Goal: Ask a question

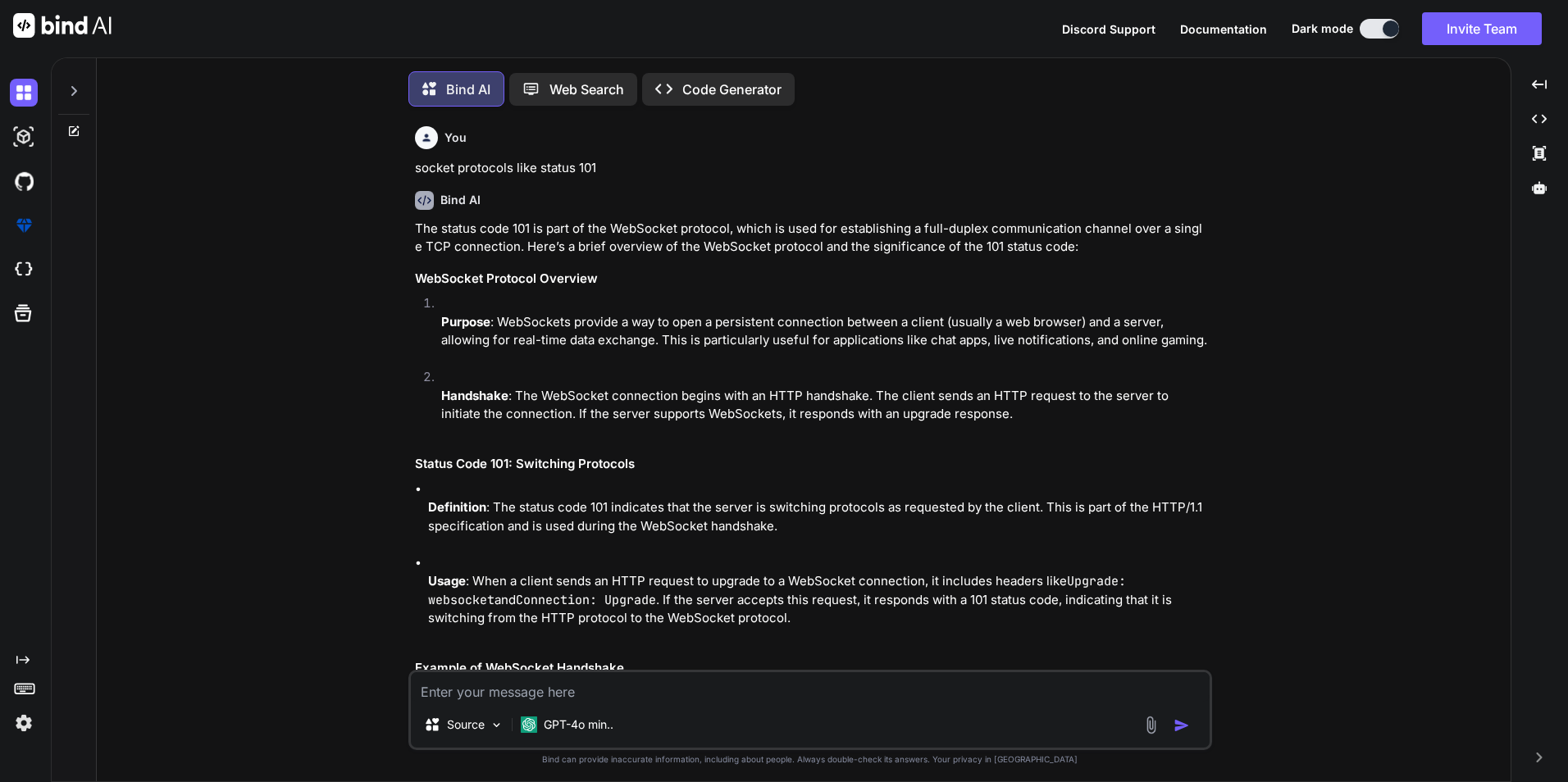
scroll to position [8, 0]
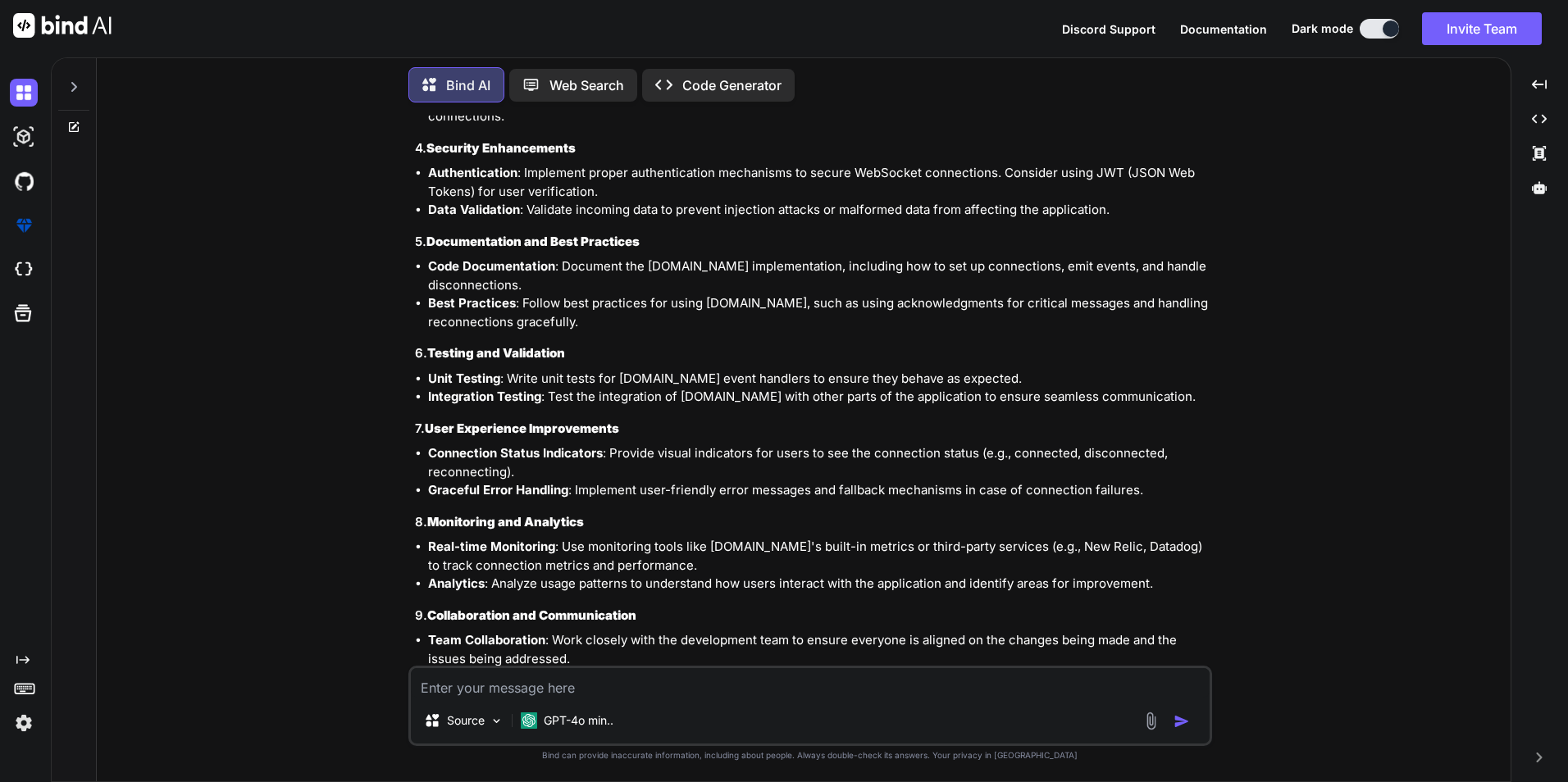
type textarea "x"
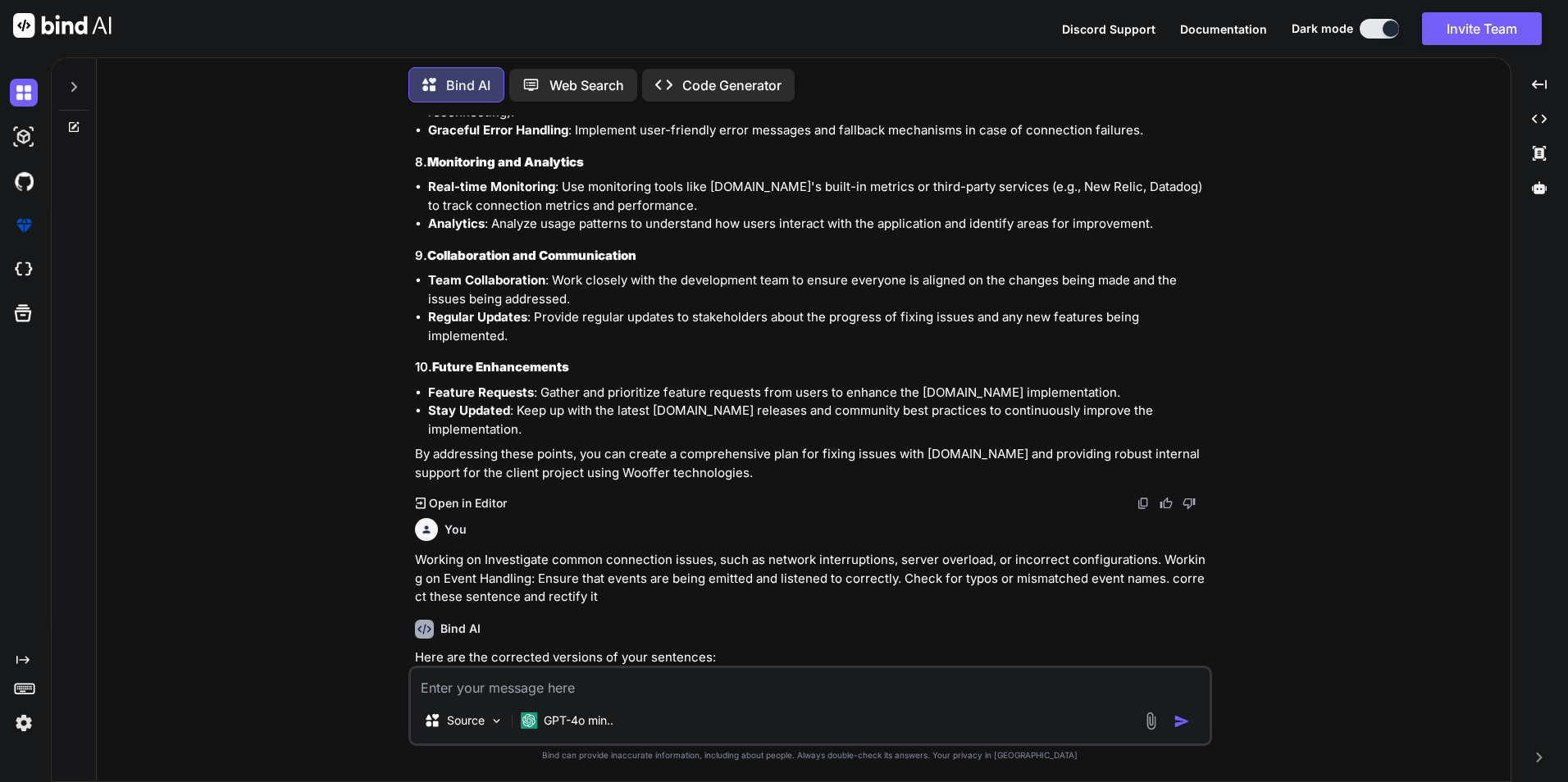
scroll to position [4057, 0]
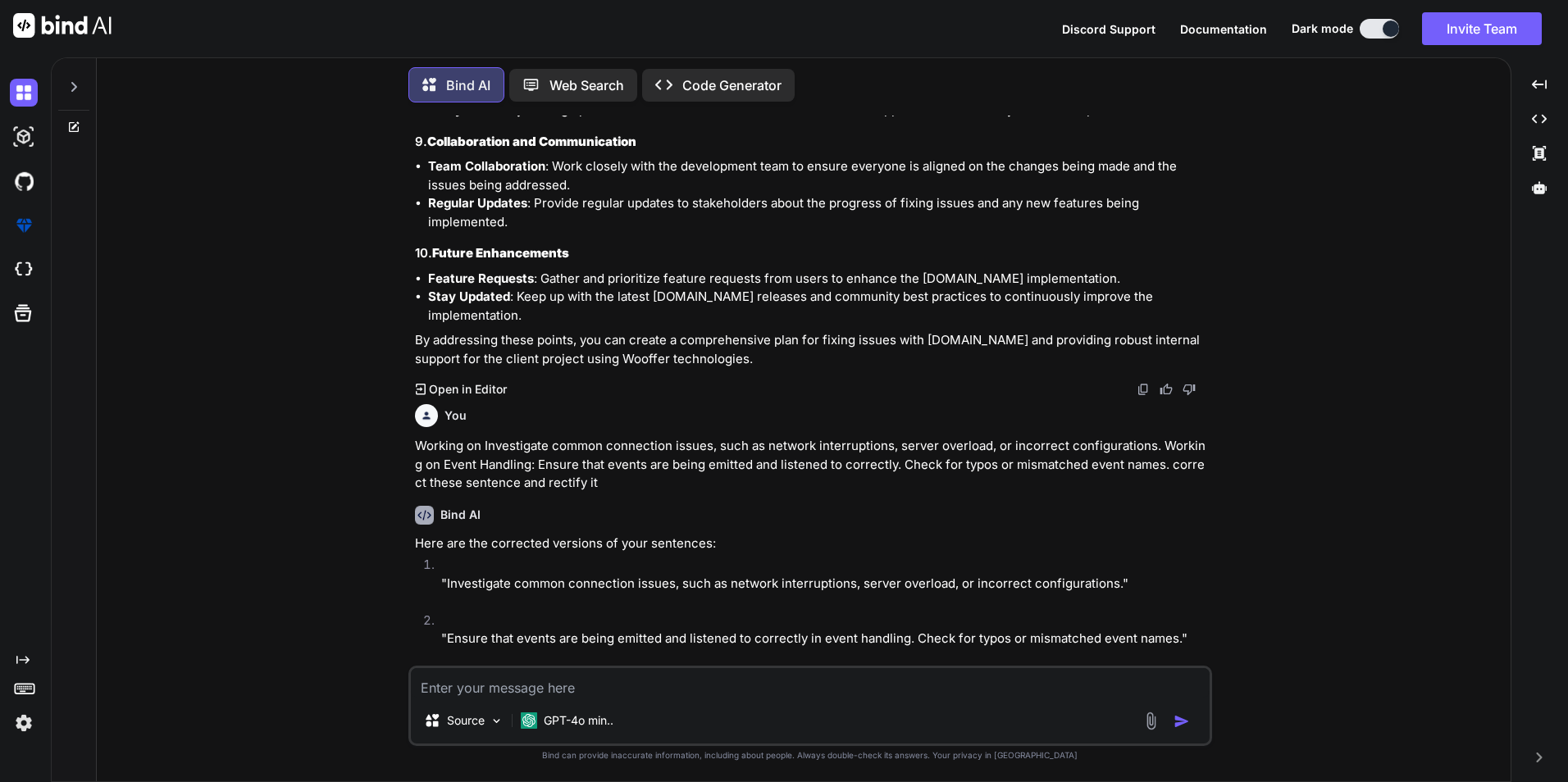
click at [503, 277] on textarea at bounding box center [809, 683] width 799 height 29
paste textarea "isko hm postman se connect kar payenge ya nahi Request URL: [URL][DOMAIN_NAME][…"
type textarea "isko hm postman se connect kar payenge ya nahi Request URL: [URL][DOMAIN_NAME][…"
type textarea "x"
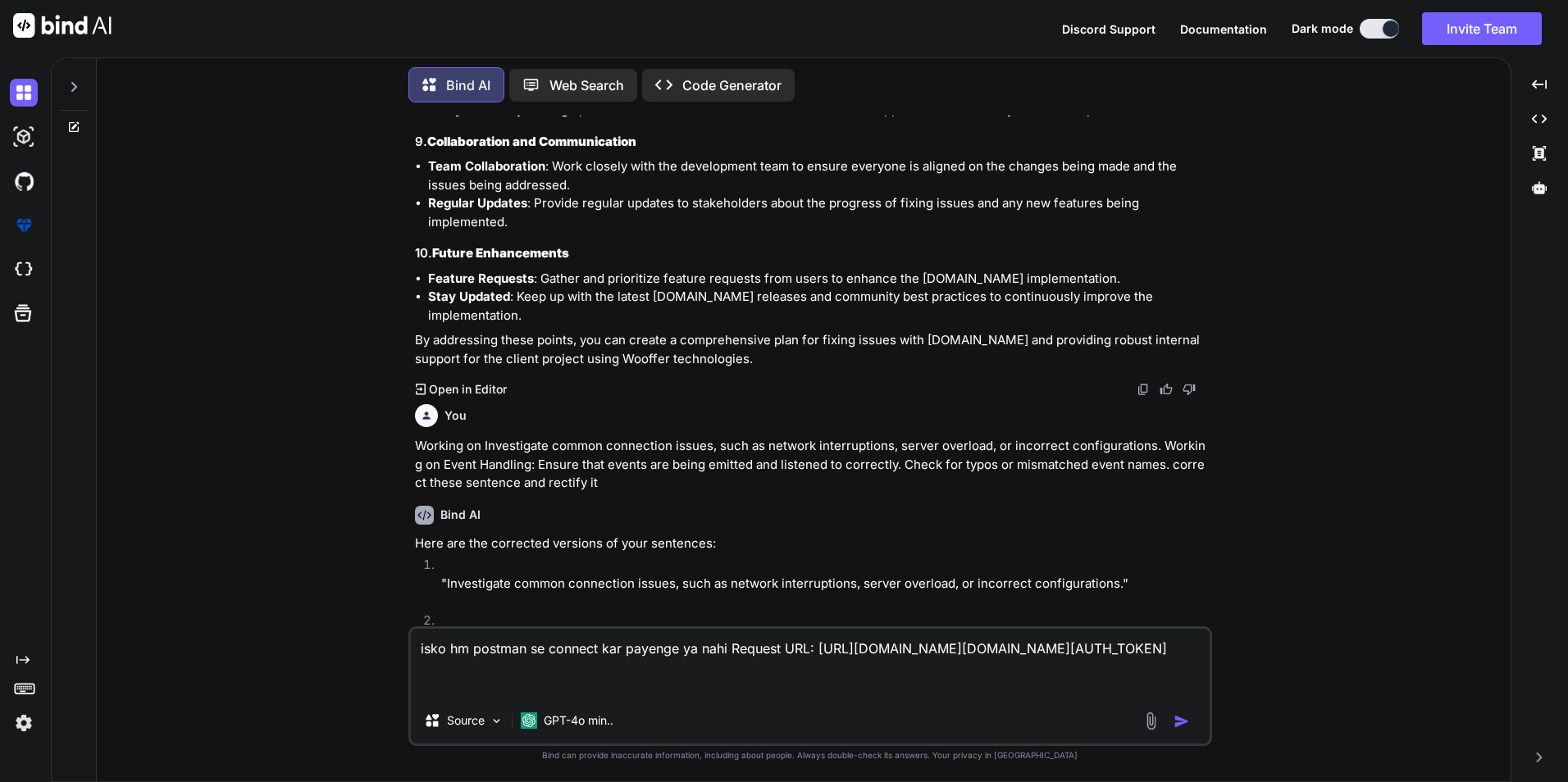
type textarea "isko hm postman se connect kar payenge ya nahi Request URL: [URL][DOMAIN_NAME][…"
click at [504, 277] on img "button" at bounding box center [1182, 721] width 16 height 16
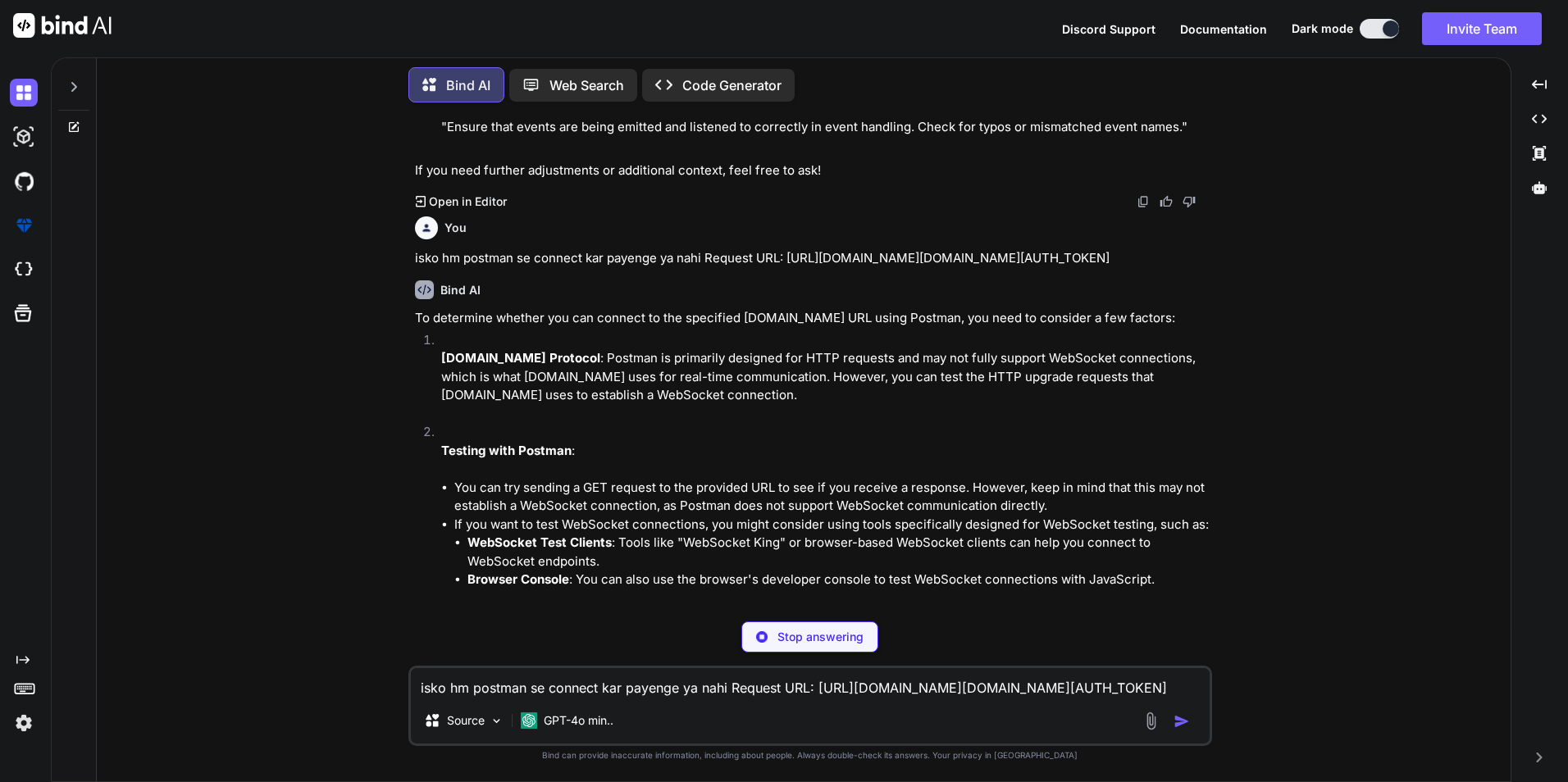
scroll to position [4808, 0]
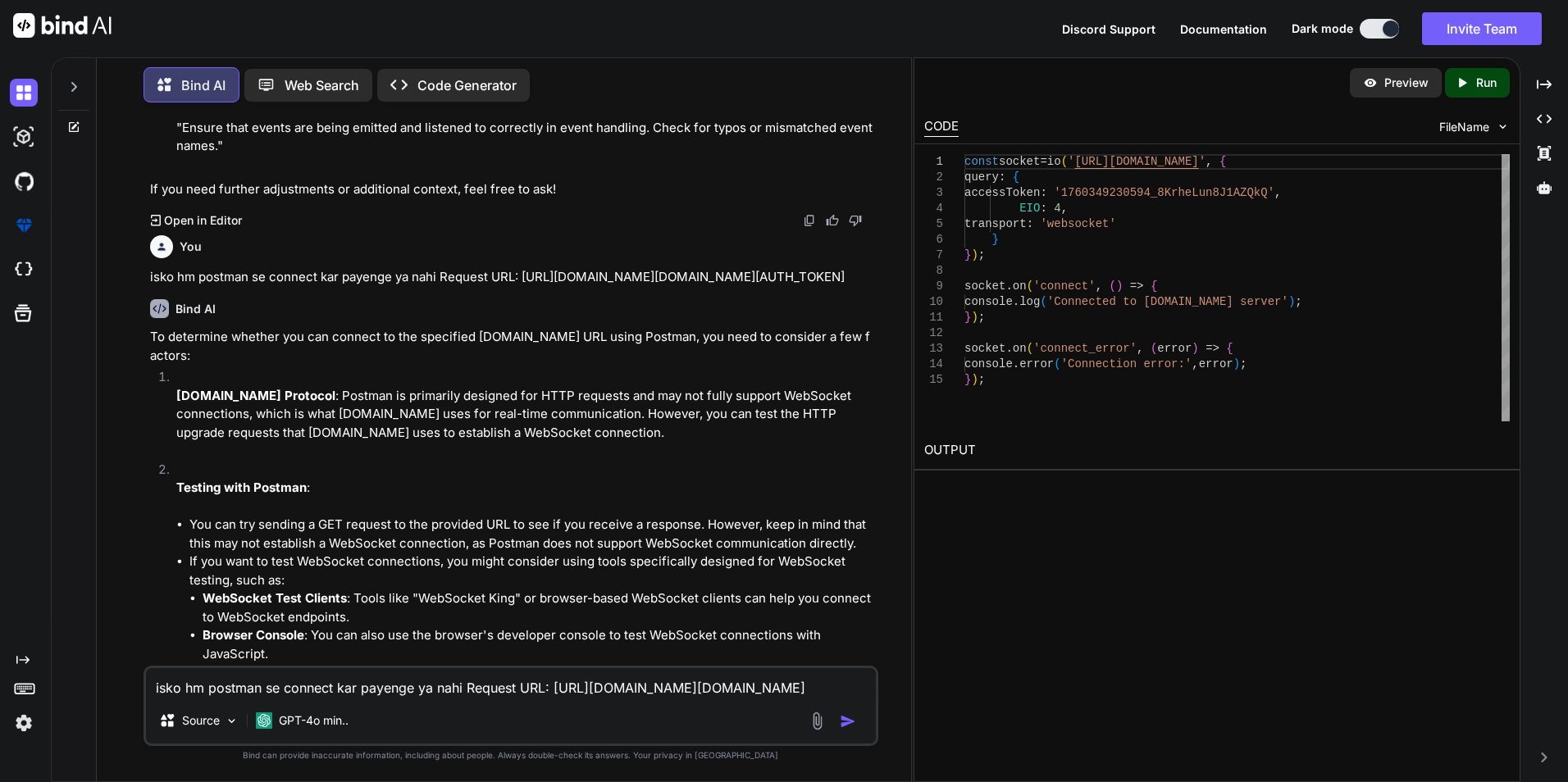
type textarea "x"
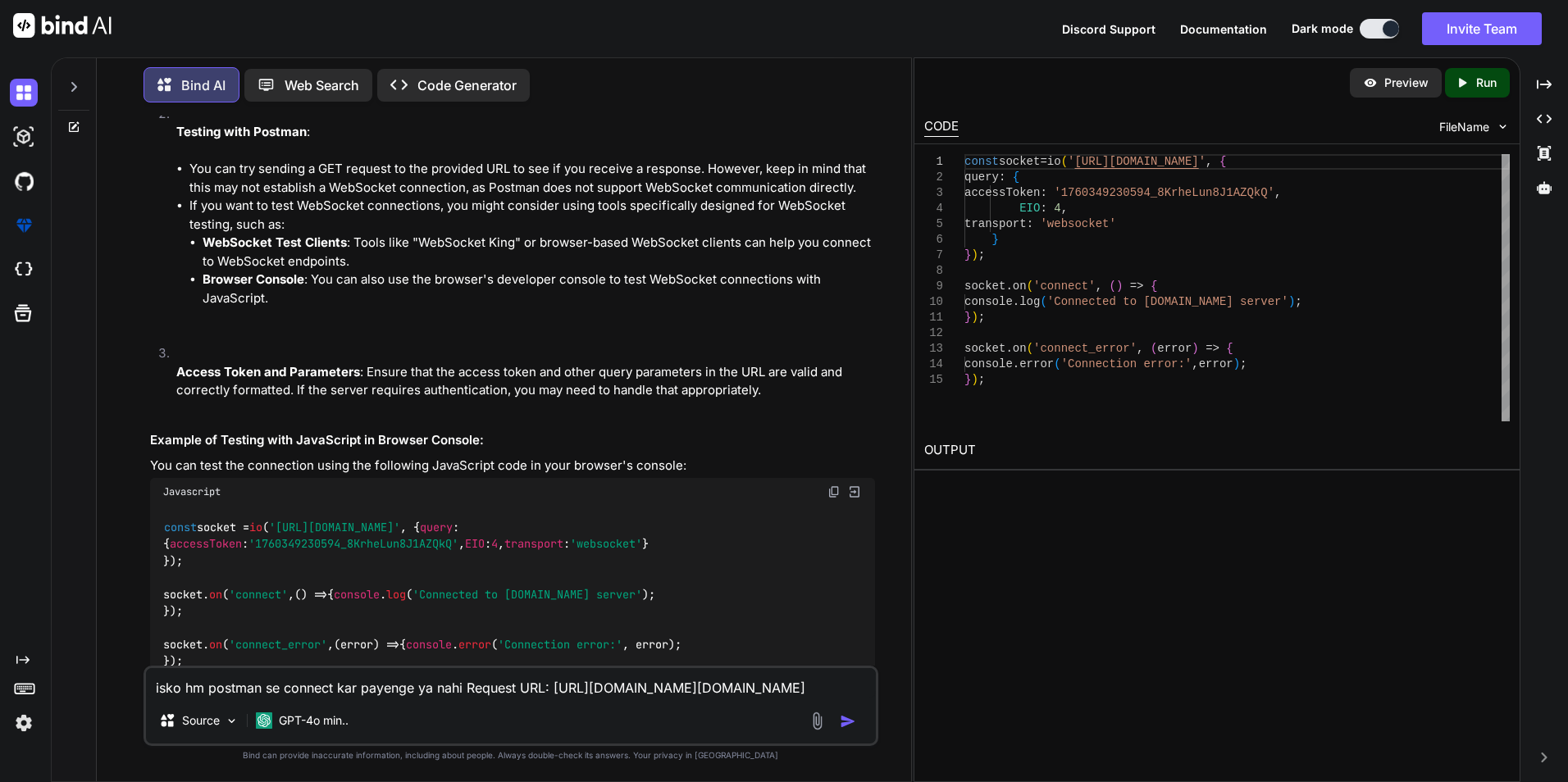
scroll to position [5346, 0]
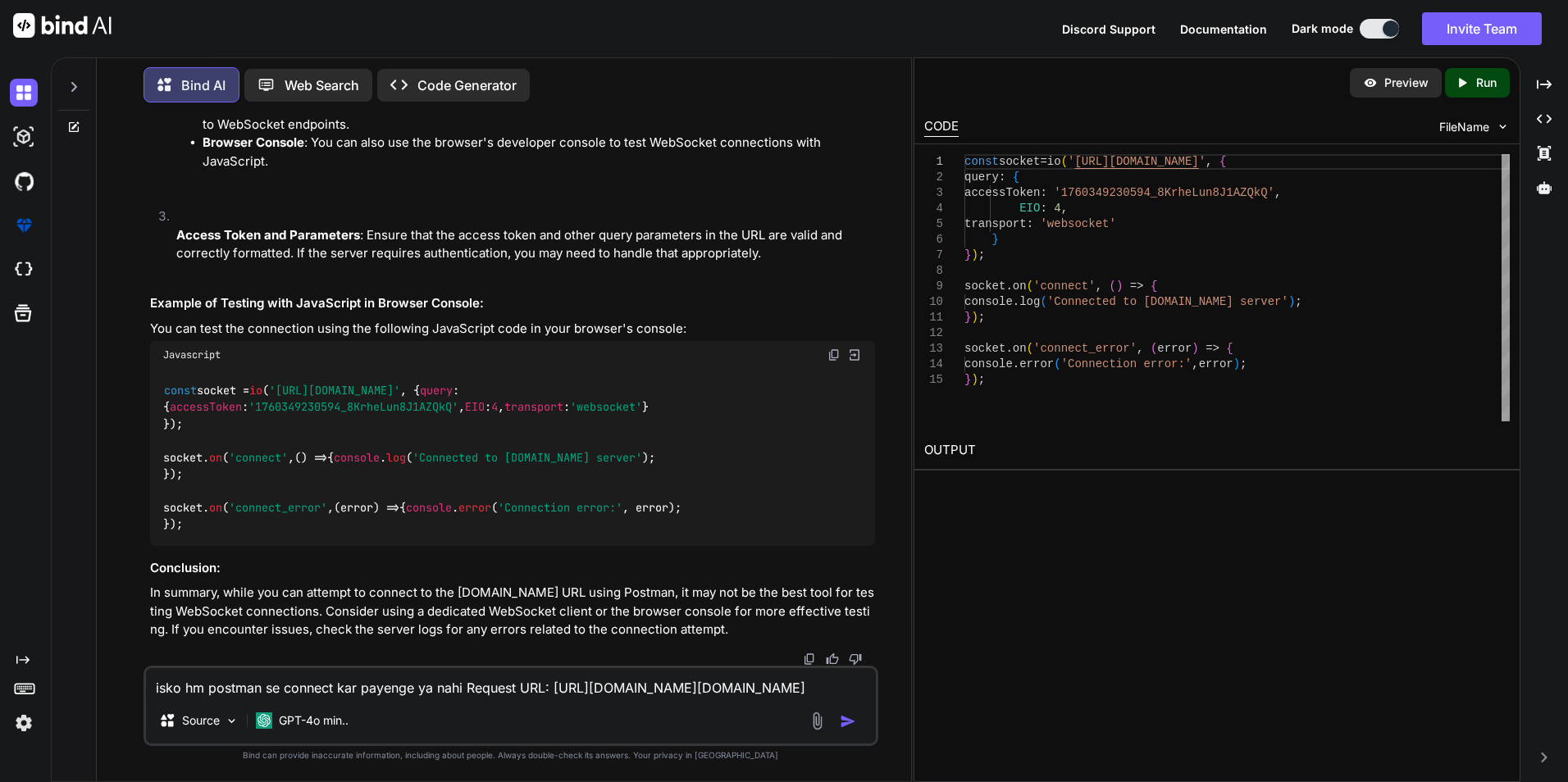
click at [221, 277] on textarea "isko hm postman se connect kar payenge ya nahi Request URL: [URL][DOMAIN_NAME][…" at bounding box center [510, 683] width 729 height 29
paste textarea "Disconnected Search Could not connect to [URL][DOMAIN_NAME][DOMAIN_NAME][AUTH_T…"
type textarea "Disconnected Search Could not connect to [URL][DOMAIN_NAME][DOMAIN_NAME][AUTH_T…"
type textarea "x"
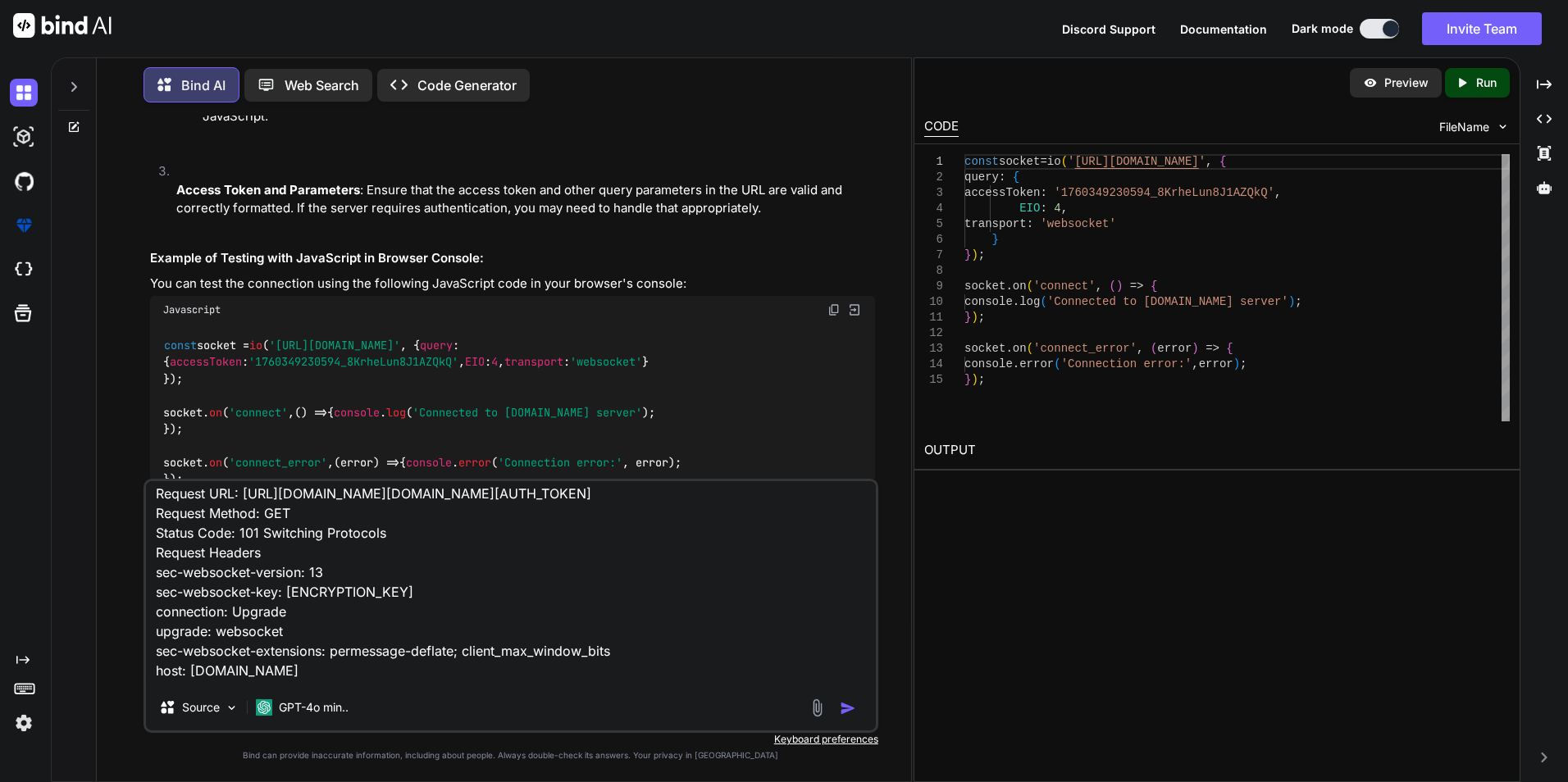
scroll to position [0, 0]
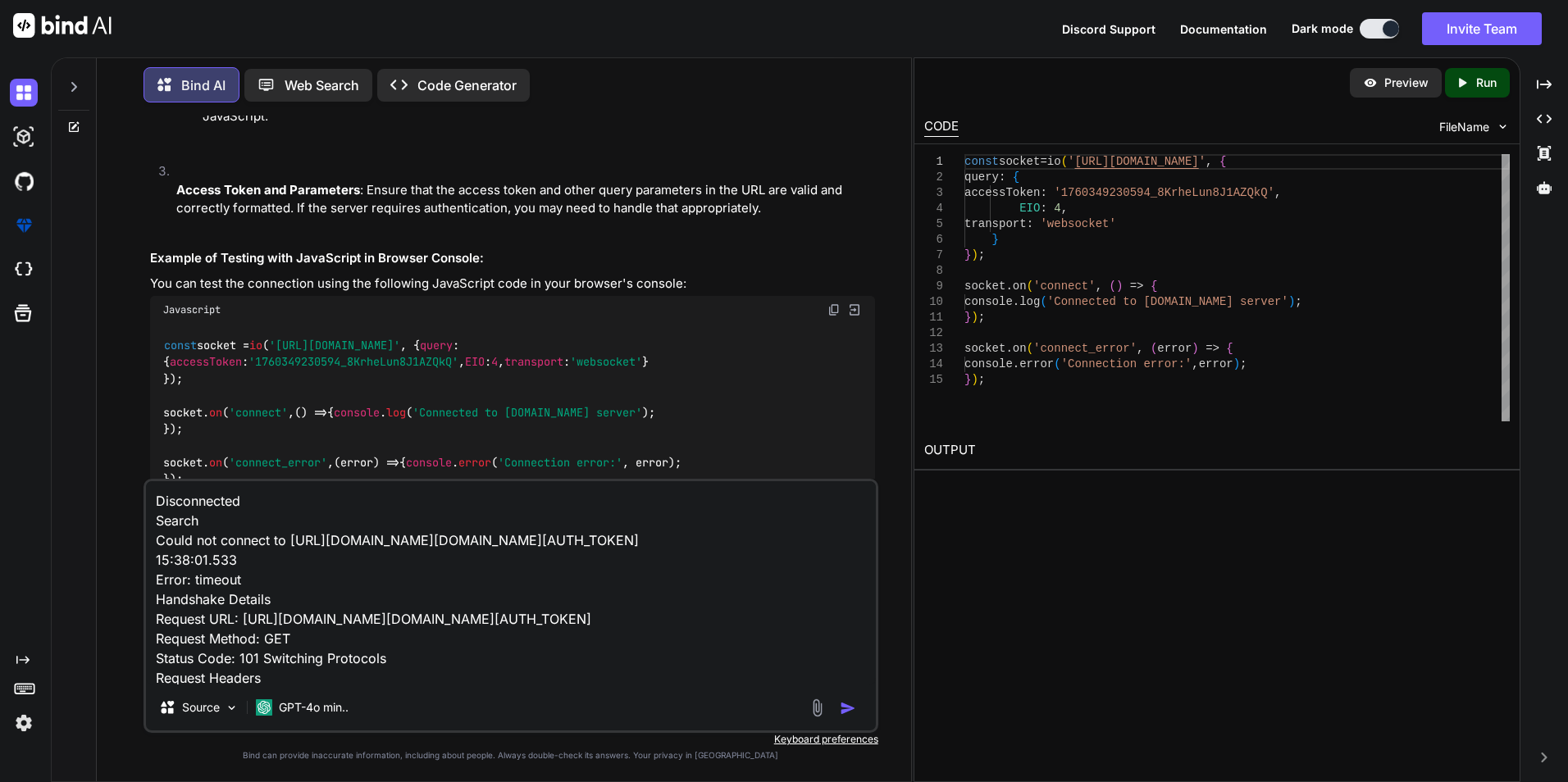
click at [152, 277] on textarea "Disconnected Search Could not connect to [URL][DOMAIN_NAME][DOMAIN_NAME][AUTH_T…" at bounding box center [510, 583] width 729 height 203
type textarea "rDisconnected Search Could not connect to [URL][DOMAIN_NAME][DOMAIN_NAME][AUTH_…"
type textarea "x"
type textarea "reDisconnected Search Could not connect to [URL][DOMAIN_NAME][DOMAIN_NAME][AUTH…"
type textarea "x"
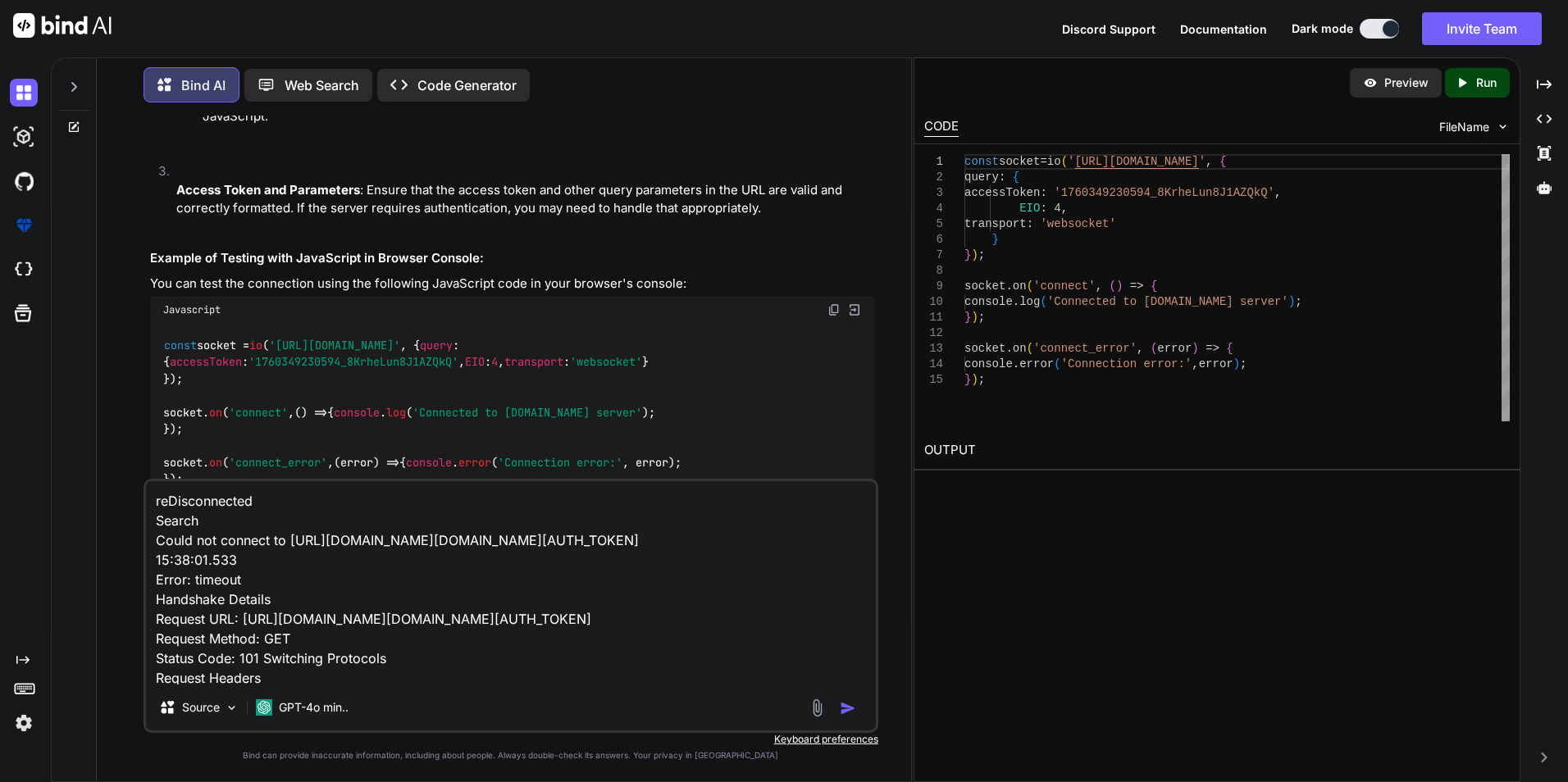
type textarea "resDisconnected Search Could not connect to [URL][DOMAIN_NAME][DOMAIN_NAME][AUT…"
type textarea "x"
type textarea "respDisconnected Search Could not connect to [URL][DOMAIN_NAME][DOMAIN_NAME][AU…"
type textarea "x"
type textarea "respoDisconnected Search Could not connect to [URL][DOMAIN_NAME][DOMAIN_NAME][A…"
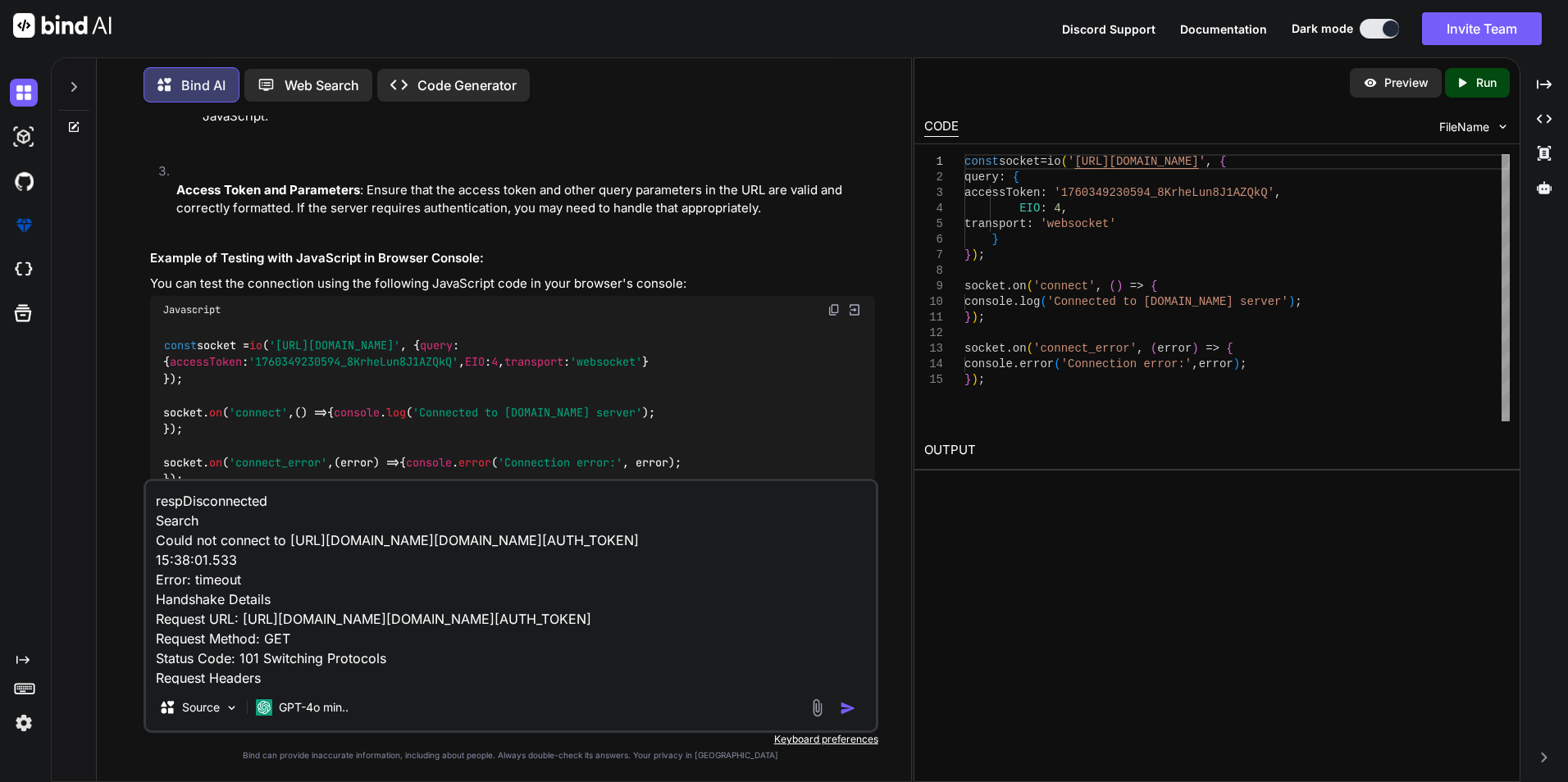
type textarea "x"
type textarea "responDisconnected Search Could not connect to [URL][DOMAIN_NAME][DOMAIN_NAME][…"
type textarea "x"
type textarea "responsDisconnected Search Could not connect to [URL][DOMAIN_NAME][DOMAIN_NAME]…"
type textarea "x"
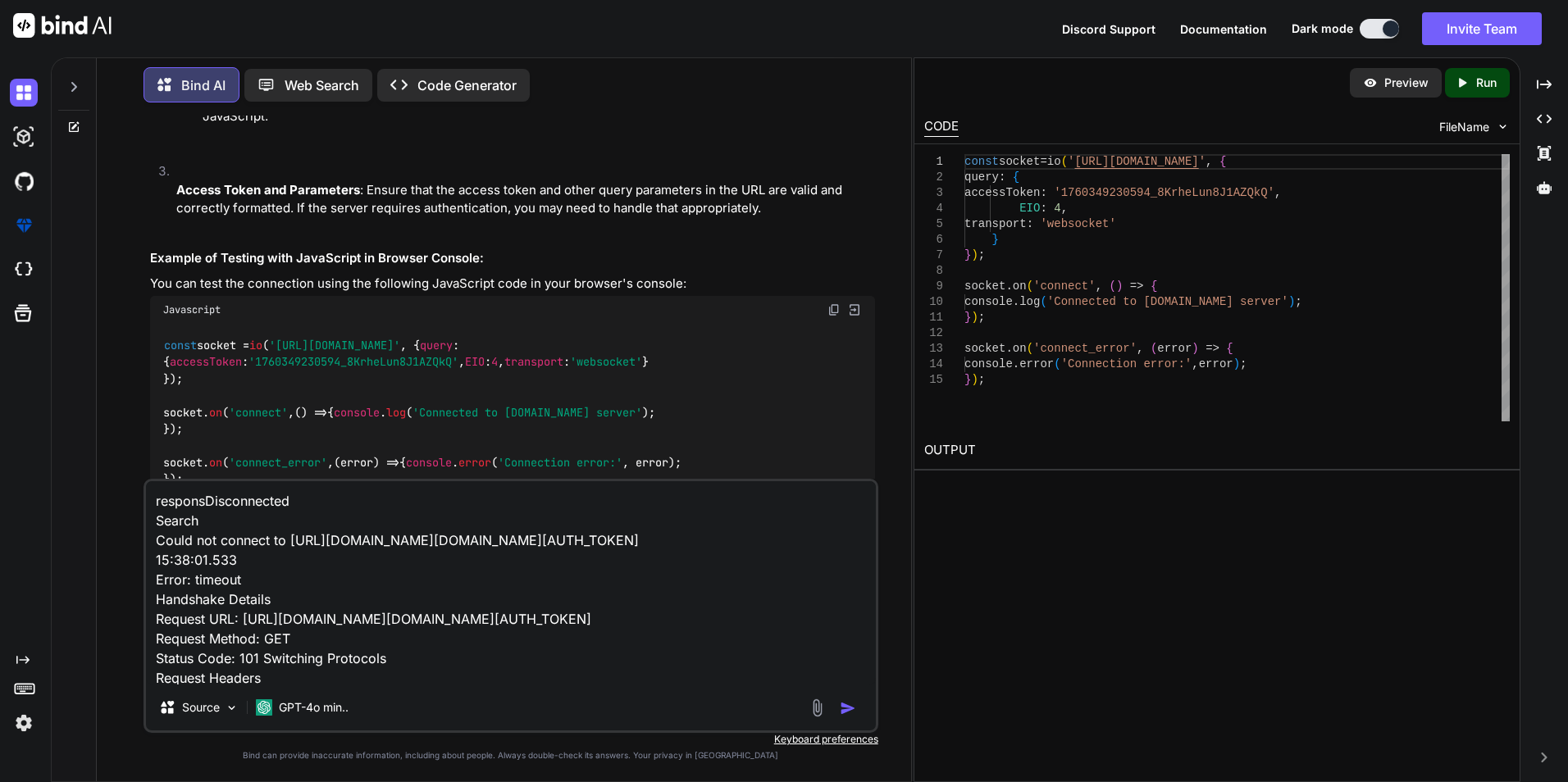
type textarea "responseDisconnected Search Could not connect to [URL][DOMAIN_NAME][DOMAIN_NAME…"
type textarea "x"
type textarea "response Disconnected Search Could not connect to [URL][DOMAIN_NAME][DOMAIN_NAM…"
type textarea "x"
type textarea "response Disconnected Search Could not connect to [URL][DOMAIN_NAME][DOMAIN_NAM…"
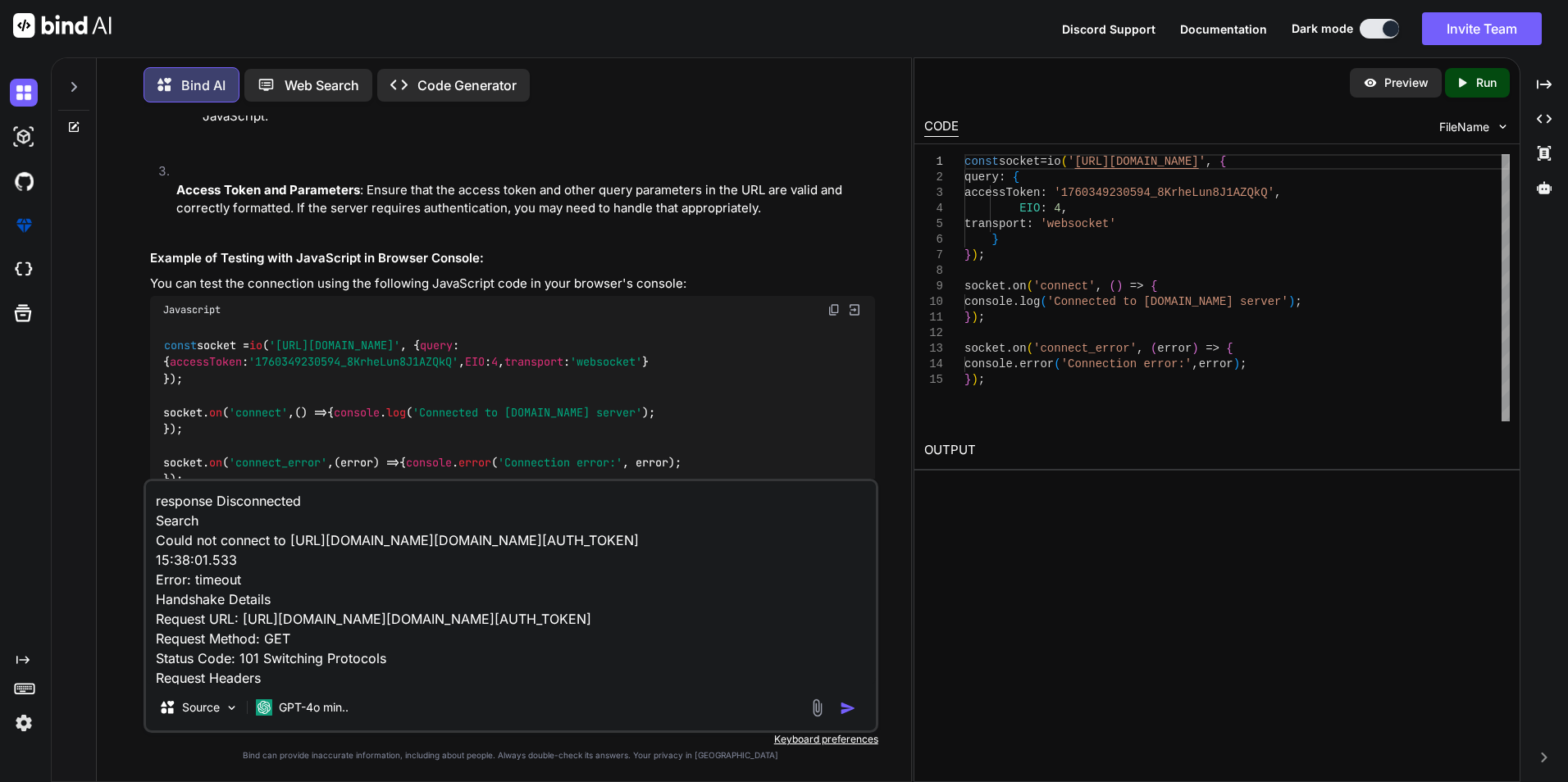
type textarea "x"
type textarea "response Disconnected Search Could not connect to [URL][DOMAIN_NAME][DOMAIN_NAM…"
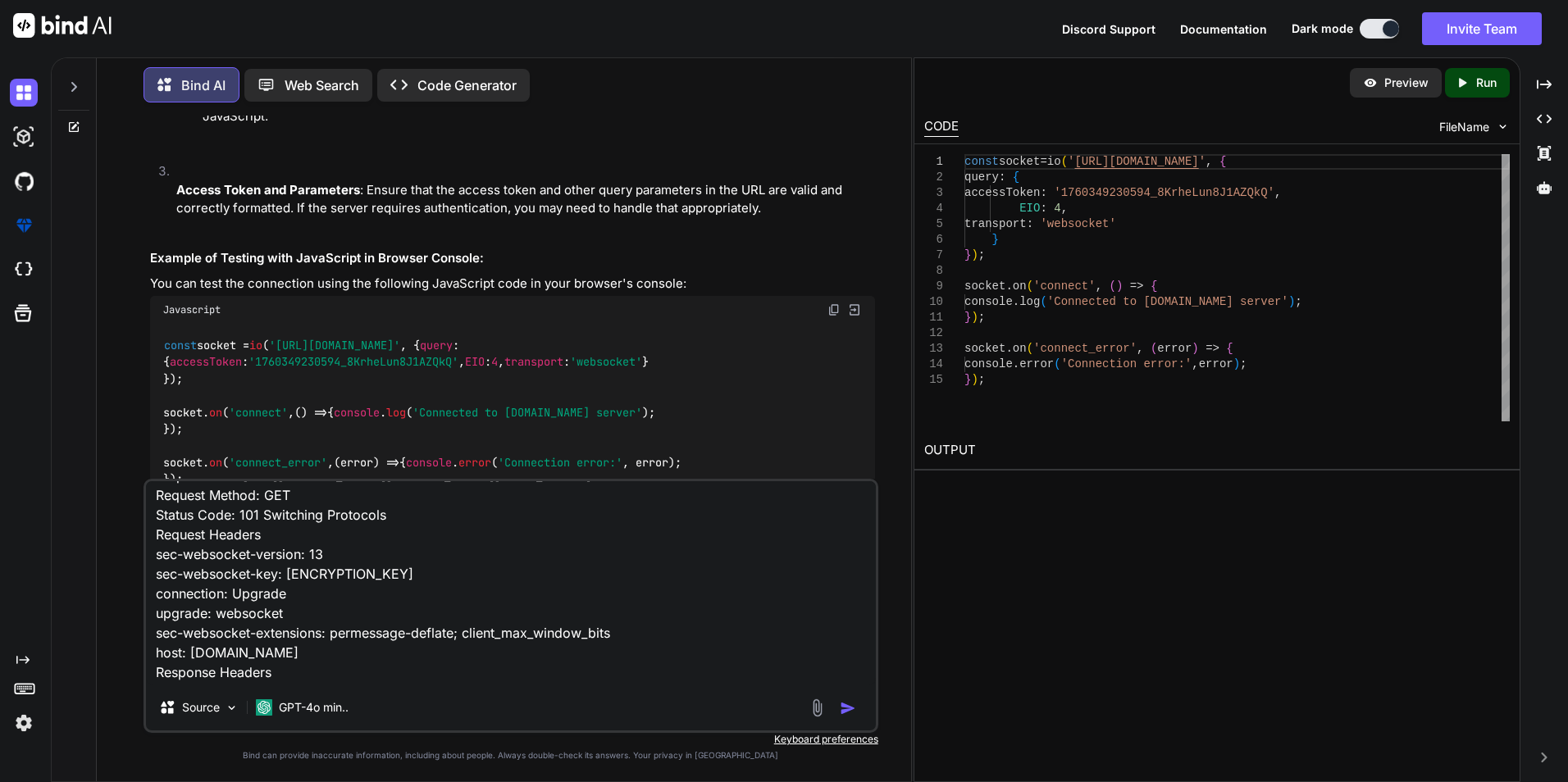
scroll to position [279, 0]
type textarea "x"
type textarea "response Disconnected Search Could not connect to [URL][DOMAIN_NAME][DOMAIN_NAM…"
type textarea "x"
type textarea "response Disconnected Search Could not connect to [URL][DOMAIN_NAME][DOMAIN_NAM…"
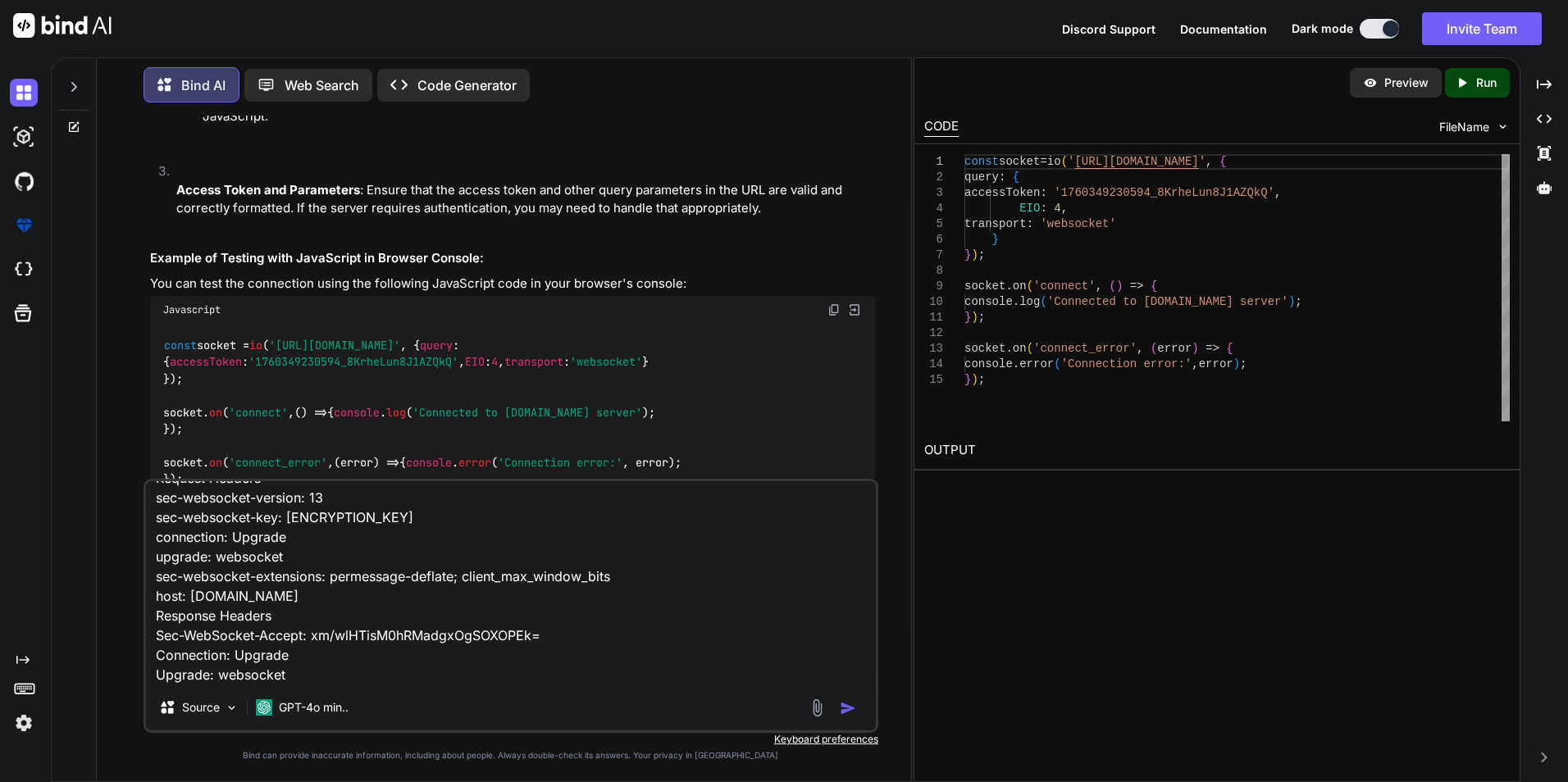
type textarea "x"
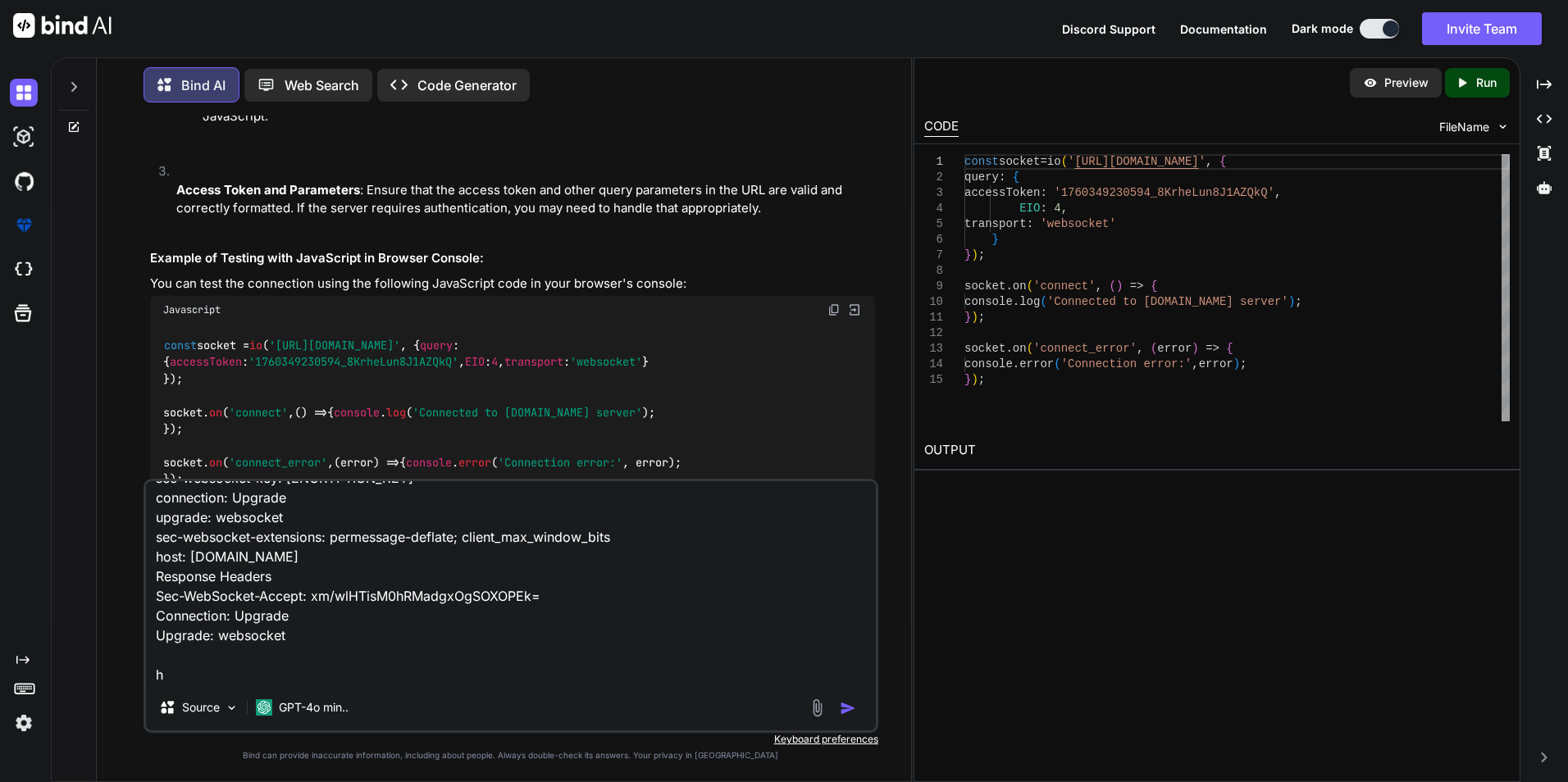
scroll to position [317, 0]
type textarea "response Disconnected Search Could not connect to [URL][DOMAIN_NAME][DOMAIN_NAM…"
type textarea "x"
type textarea "response Disconnected Search Could not connect to [URL][DOMAIN_NAME][DOMAIN_NAM…"
type textarea "x"
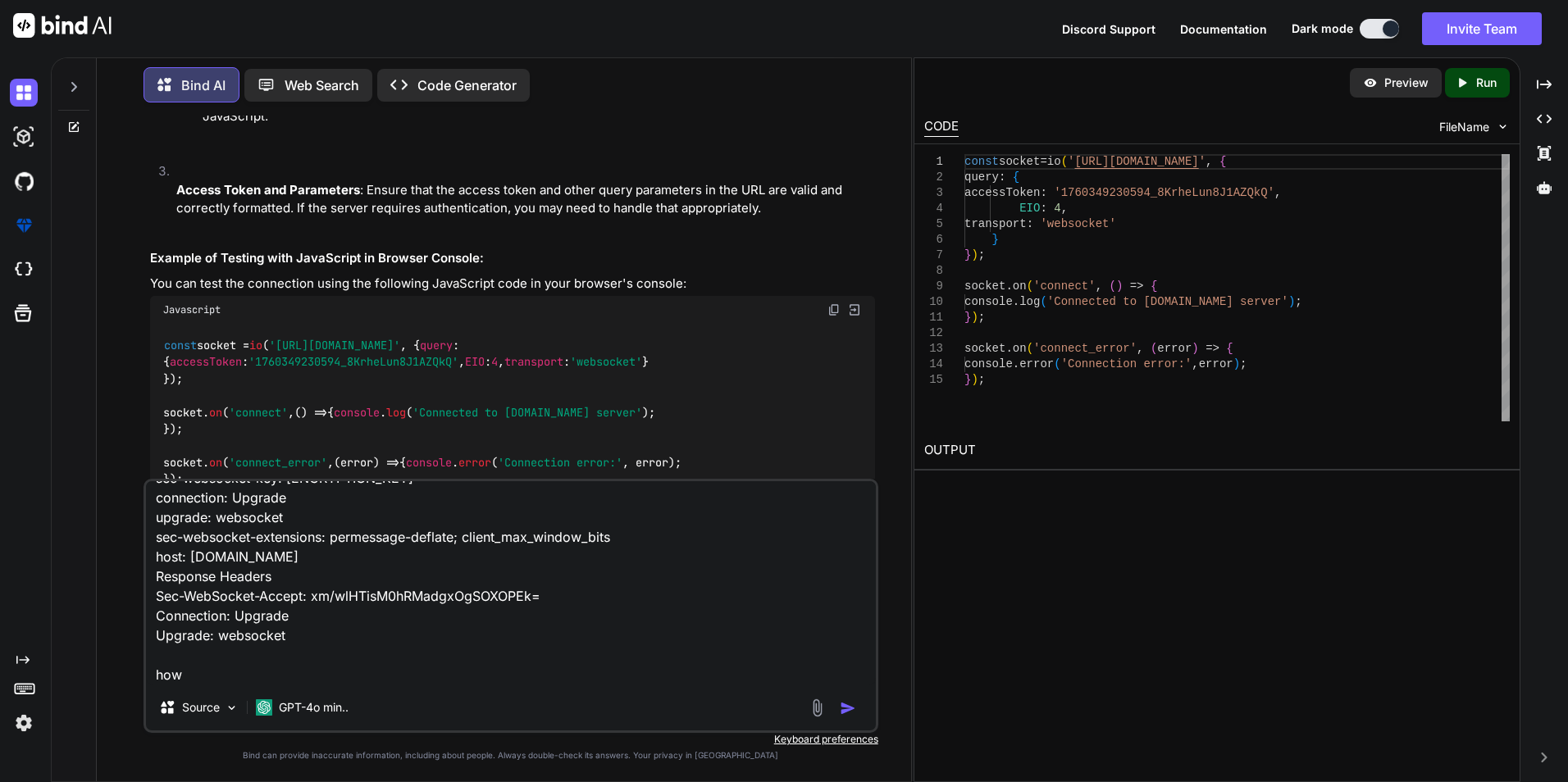
type textarea "response Disconnected Search Could not connect to [URL][DOMAIN_NAME][DOMAIN_NAM…"
type textarea "x"
type textarea "response Disconnected Search Could not connect to [URL][DOMAIN_NAME][DOMAIN_NAM…"
type textarea "x"
type textarea "response Disconnected Search Could not connect to [URL][DOMAIN_NAME][DOMAIN_NAM…"
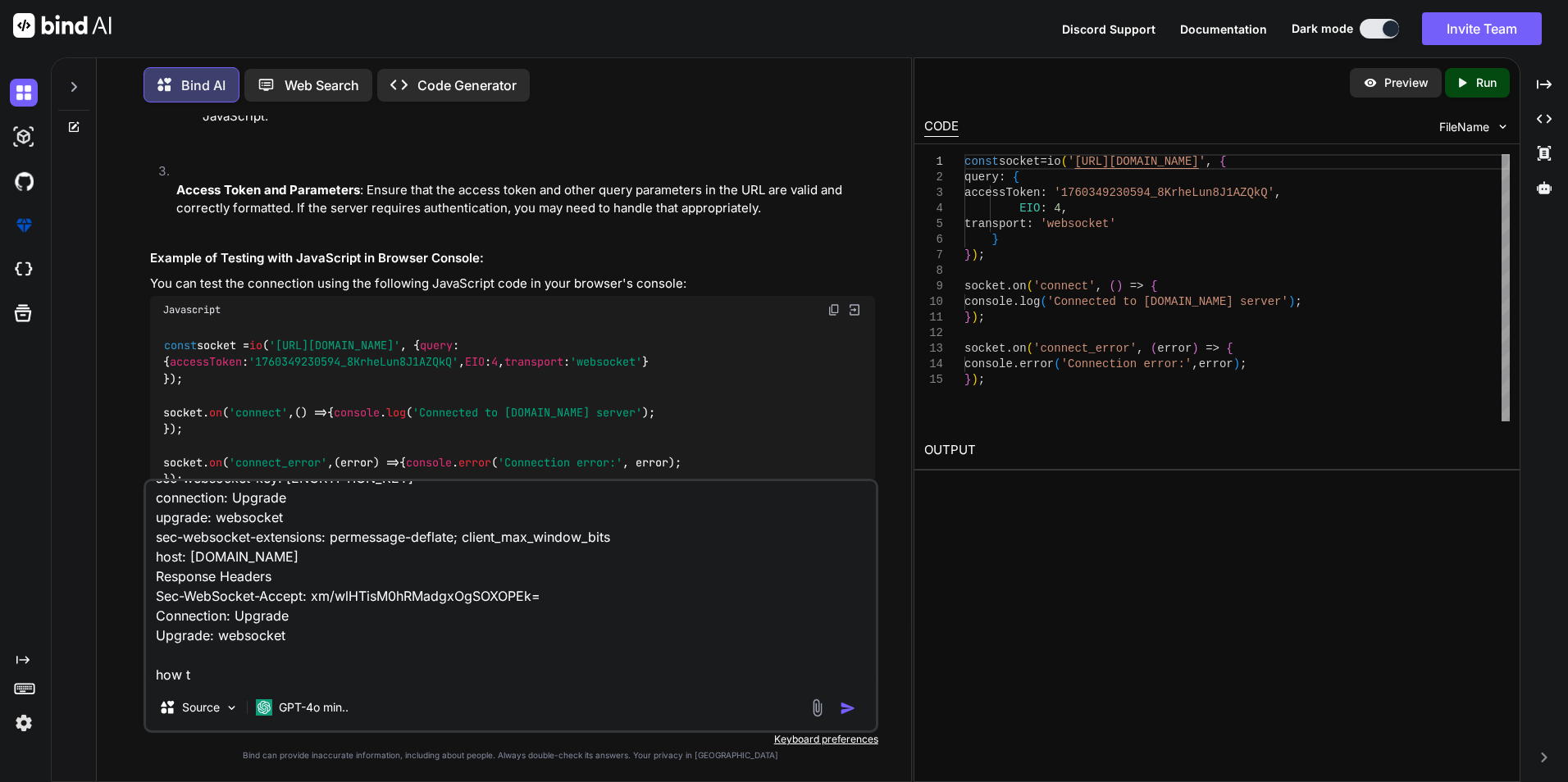
type textarea "x"
type textarea "response Disconnected Search Could not connect to [URL][DOMAIN_NAME][DOMAIN_NAM…"
type textarea "x"
type textarea "response Disconnected Search Could not connect to [URL][DOMAIN_NAME][DOMAIN_NAM…"
type textarea "x"
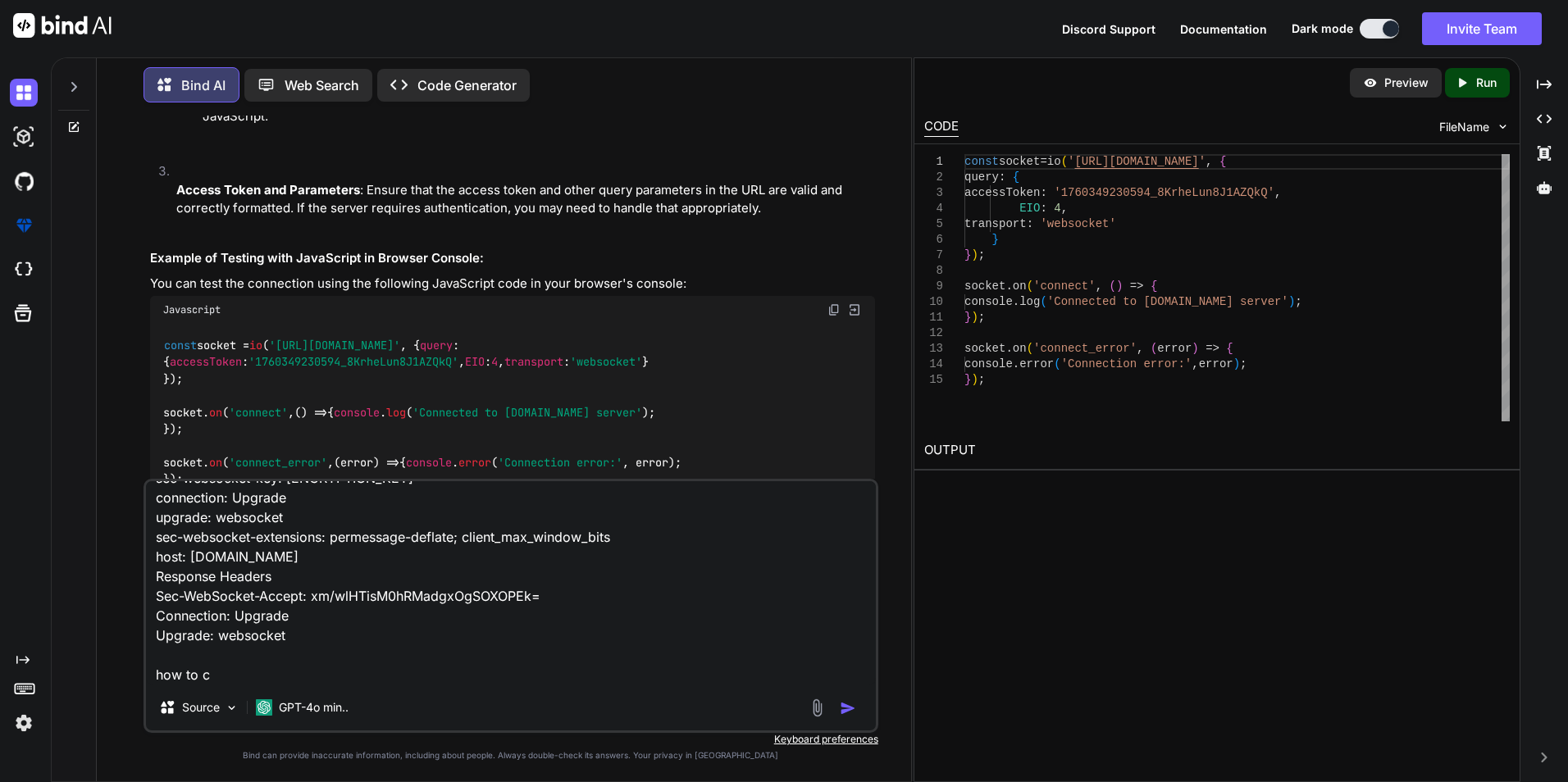
type textarea "response Disconnected Search Could not connect to [URL][DOMAIN_NAME][DOMAIN_NAM…"
type textarea "x"
type textarea "response Disconnected Search Could not connect to [URL][DOMAIN_NAME][DOMAIN_NAM…"
type textarea "x"
type textarea "response Disconnected Search Could not connect to [URL][DOMAIN_NAME][DOMAIN_NAM…"
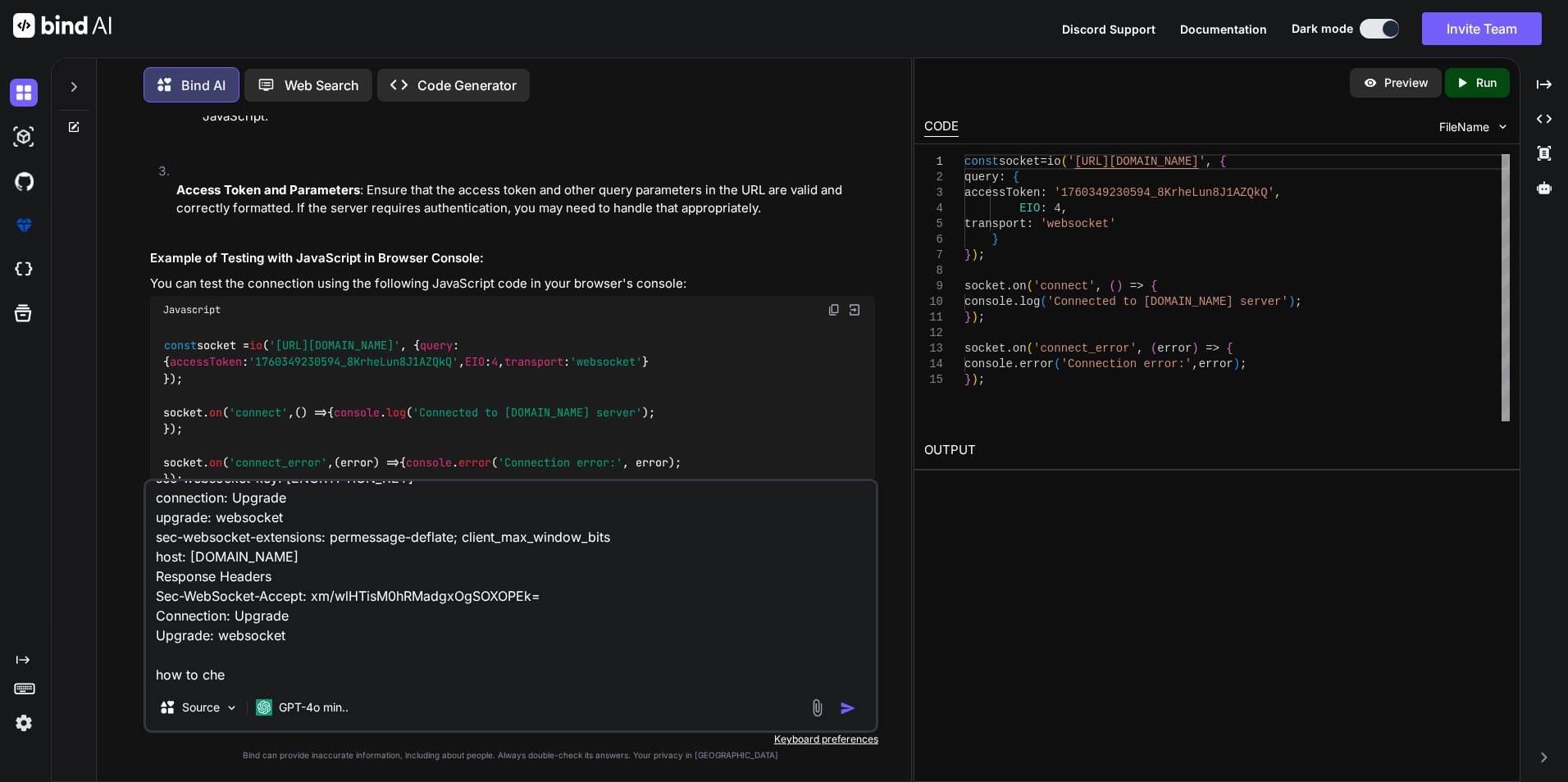
type textarea "x"
type textarea "response Disconnected Search Could not connect to [URL][DOMAIN_NAME][DOMAIN_NAM…"
type textarea "x"
type textarea "response Disconnected Search Could not connect to [URL][DOMAIN_NAME][DOMAIN_NAM…"
type textarea "x"
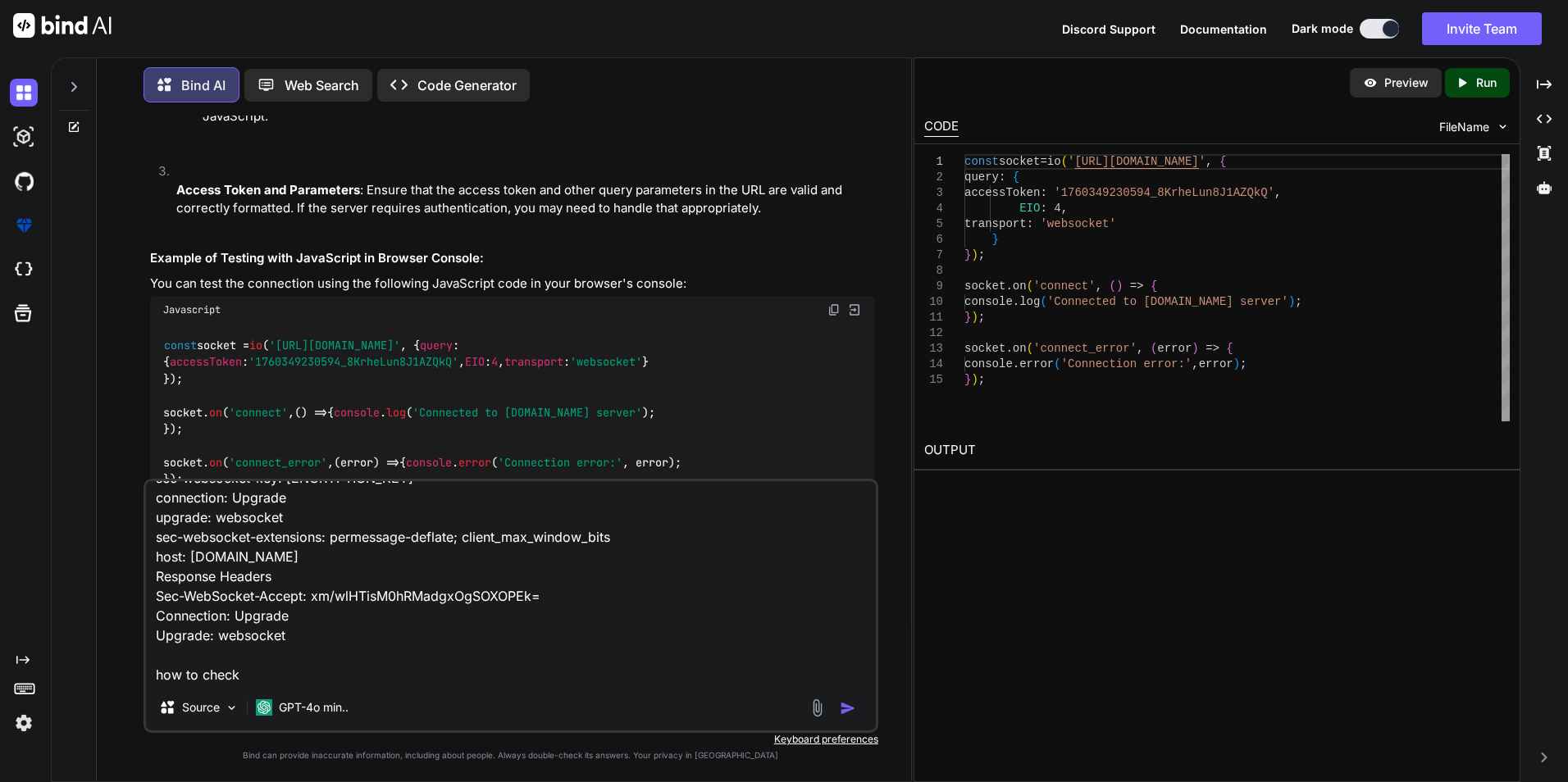
type textarea "response Disconnected Search Could not connect to [URL][DOMAIN_NAME][DOMAIN_NAM…"
type textarea "x"
type textarea "response Disconnected Search Could not connect to [URL][DOMAIN_NAME][DOMAIN_NAM…"
type textarea "x"
type textarea "response Disconnected Search Could not connect to [URL][DOMAIN_NAME][DOMAIN_NAM…"
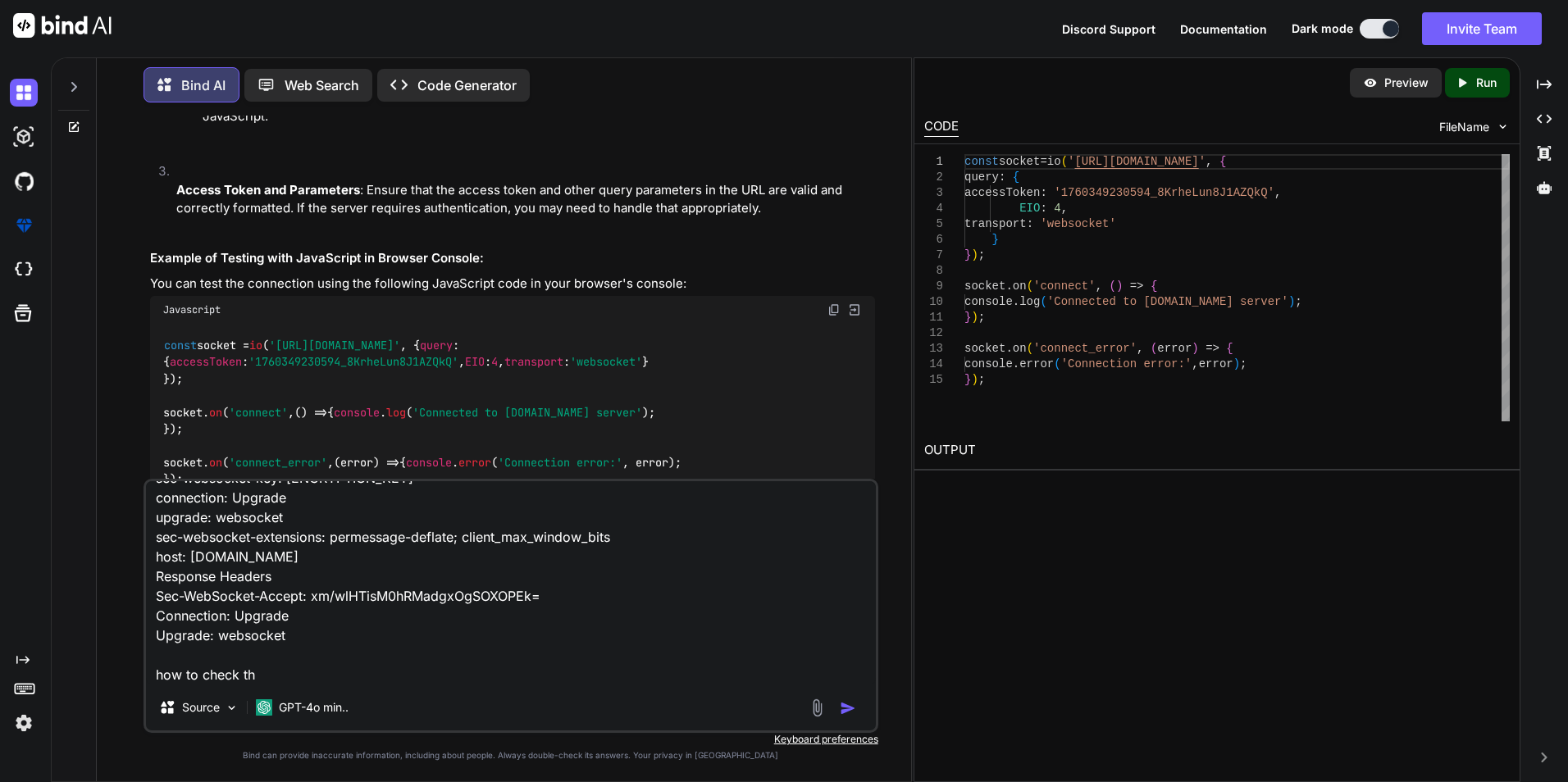
type textarea "x"
type textarea "response Disconnected Search Could not connect to [URL][DOMAIN_NAME][DOMAIN_NAM…"
type textarea "x"
type textarea "response Disconnected Search Could not connect to [URL][DOMAIN_NAME][DOMAIN_NAM…"
type textarea "x"
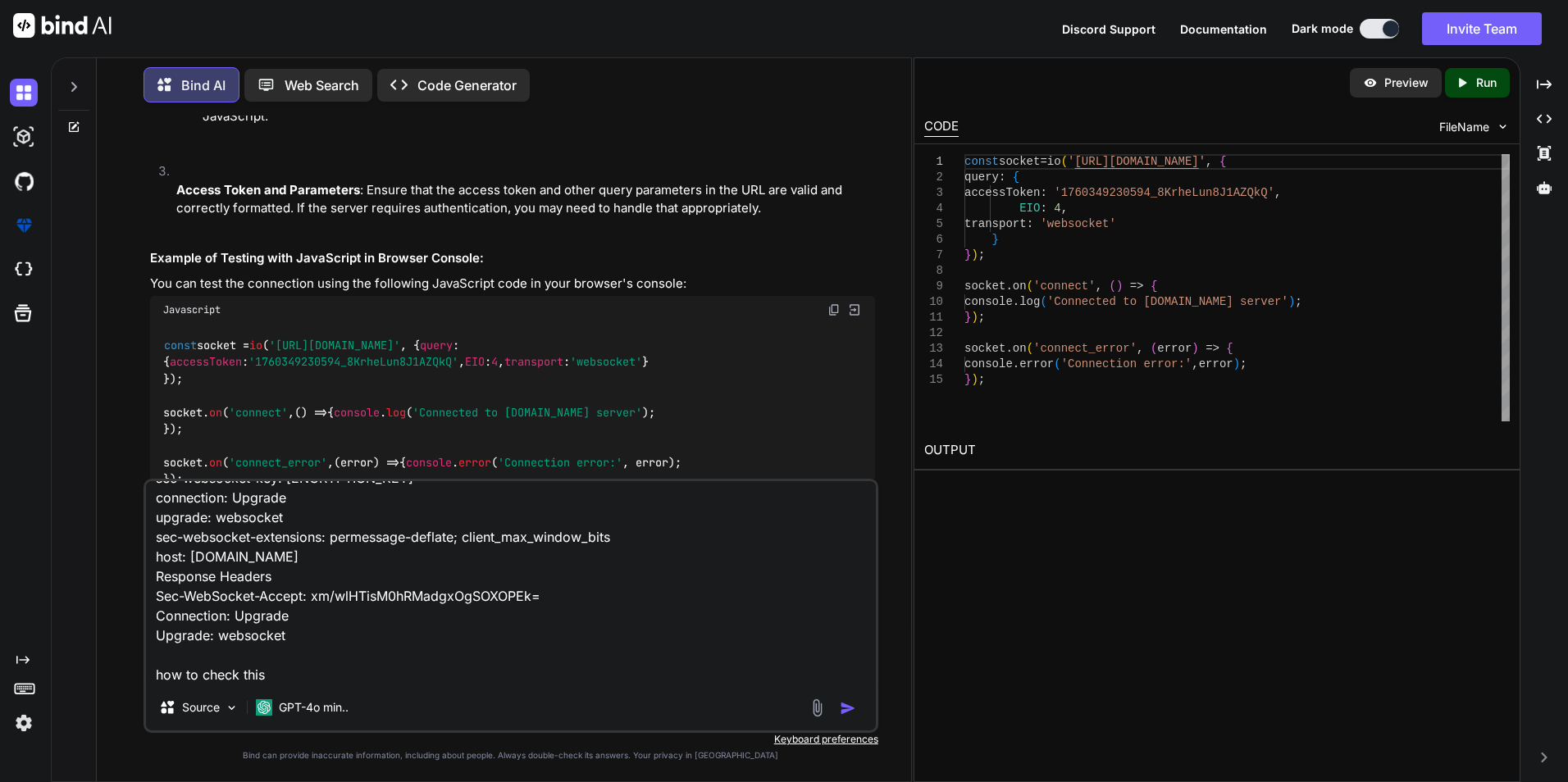
type textarea "response Disconnected Search Could not connect to [URL][DOMAIN_NAME][DOMAIN_NAM…"
type textarea "x"
type textarea "response Disconnected Search Could not connect to [URL][DOMAIN_NAME][DOMAIN_NAM…"
type textarea "x"
type textarea "response Disconnected Search Could not connect to [URL][DOMAIN_NAME][DOMAIN_NAM…"
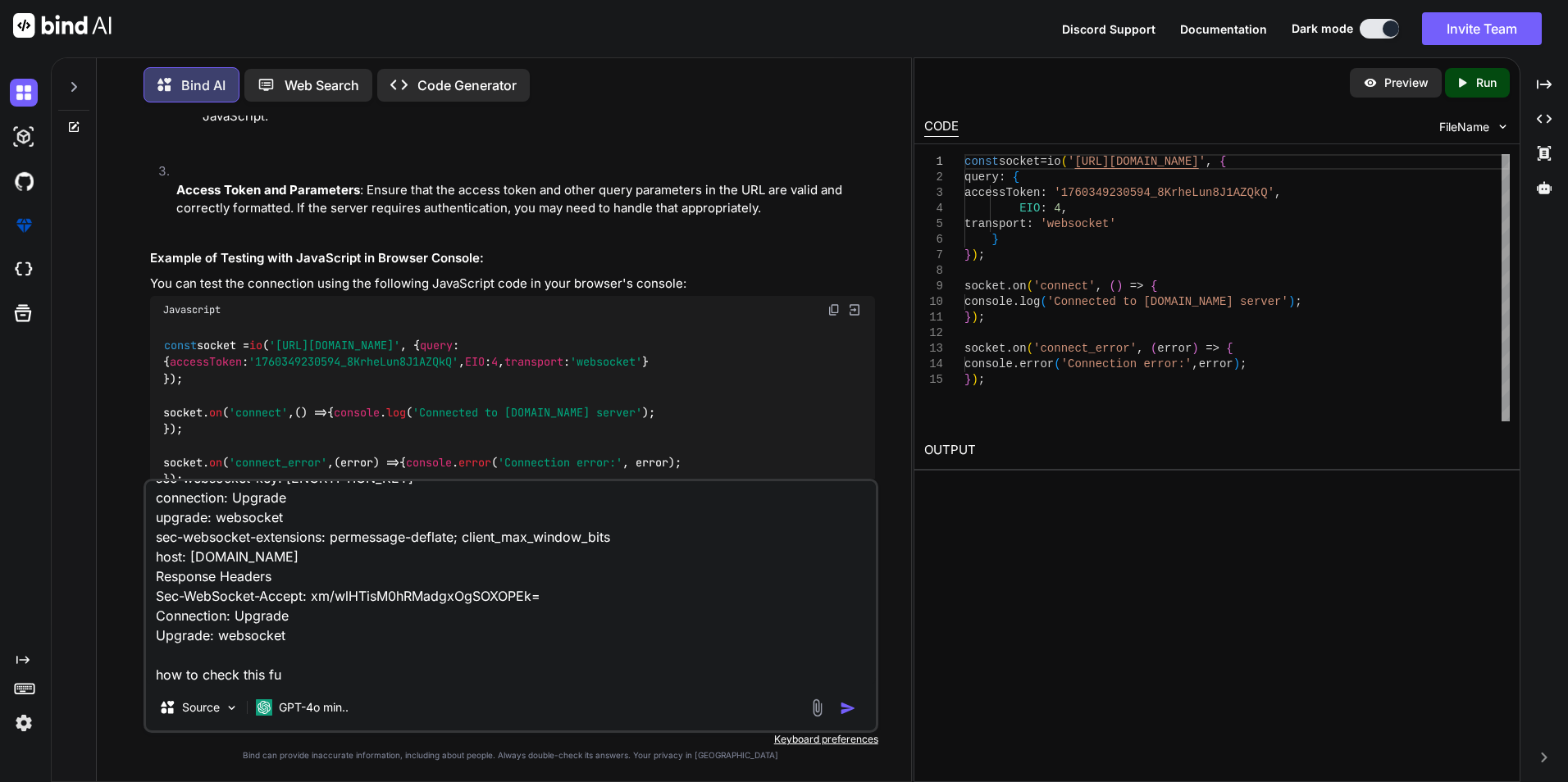
type textarea "x"
type textarea "response Disconnected Search Could not connect to [URL][DOMAIN_NAME][DOMAIN_NAM…"
type textarea "x"
type textarea "response Disconnected Search Could not connect to [URL][DOMAIN_NAME][DOMAIN_NAM…"
type textarea "x"
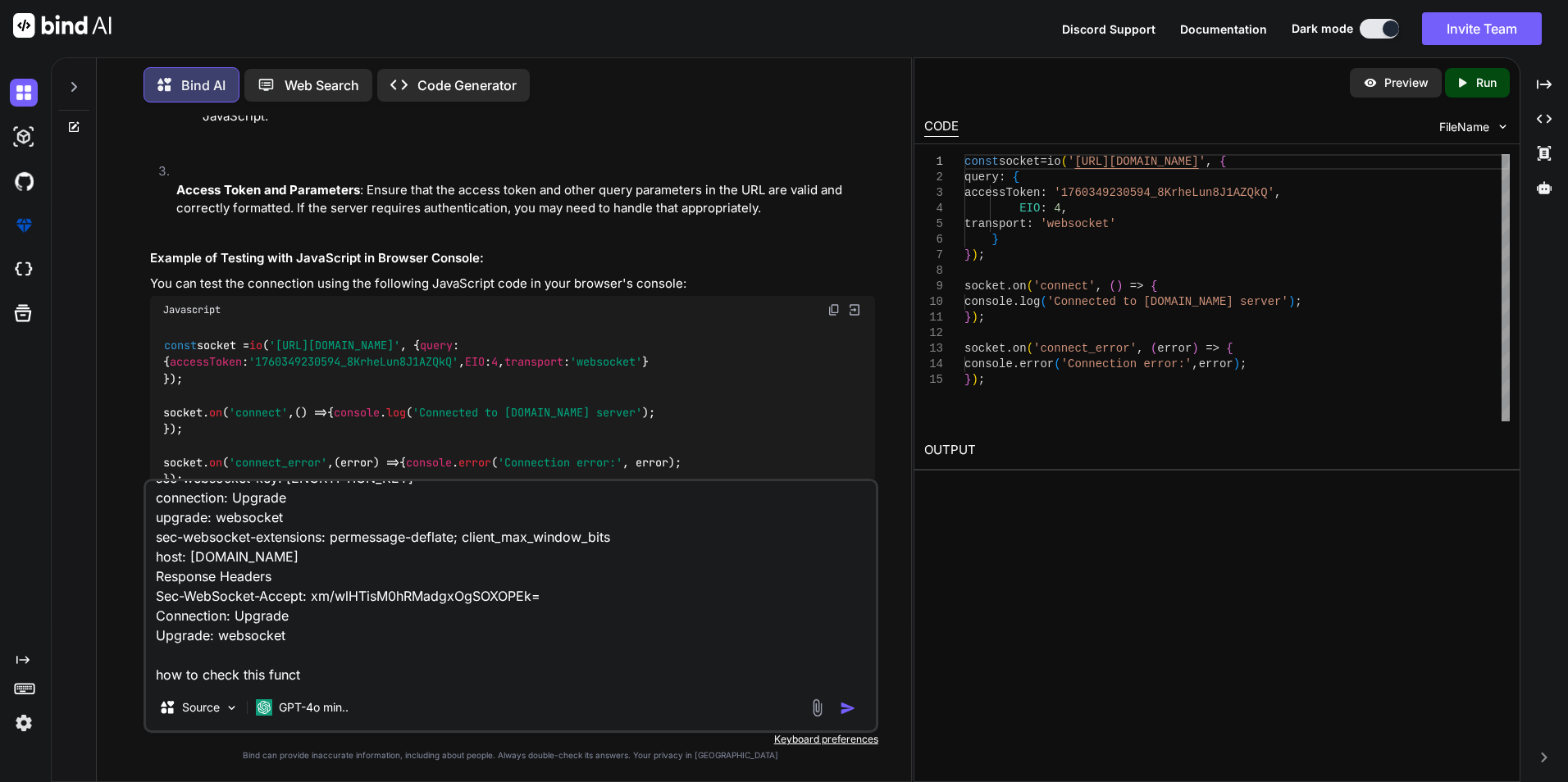
type textarea "response Disconnected Search Could not connect to [URL][DOMAIN_NAME][DOMAIN_NAM…"
type textarea "x"
type textarea "response Disconnected Search Could not connect to [URL][DOMAIN_NAME][DOMAIN_NAM…"
type textarea "x"
type textarea "response Disconnected Search Could not connect to [URL][DOMAIN_NAME][DOMAIN_NAM…"
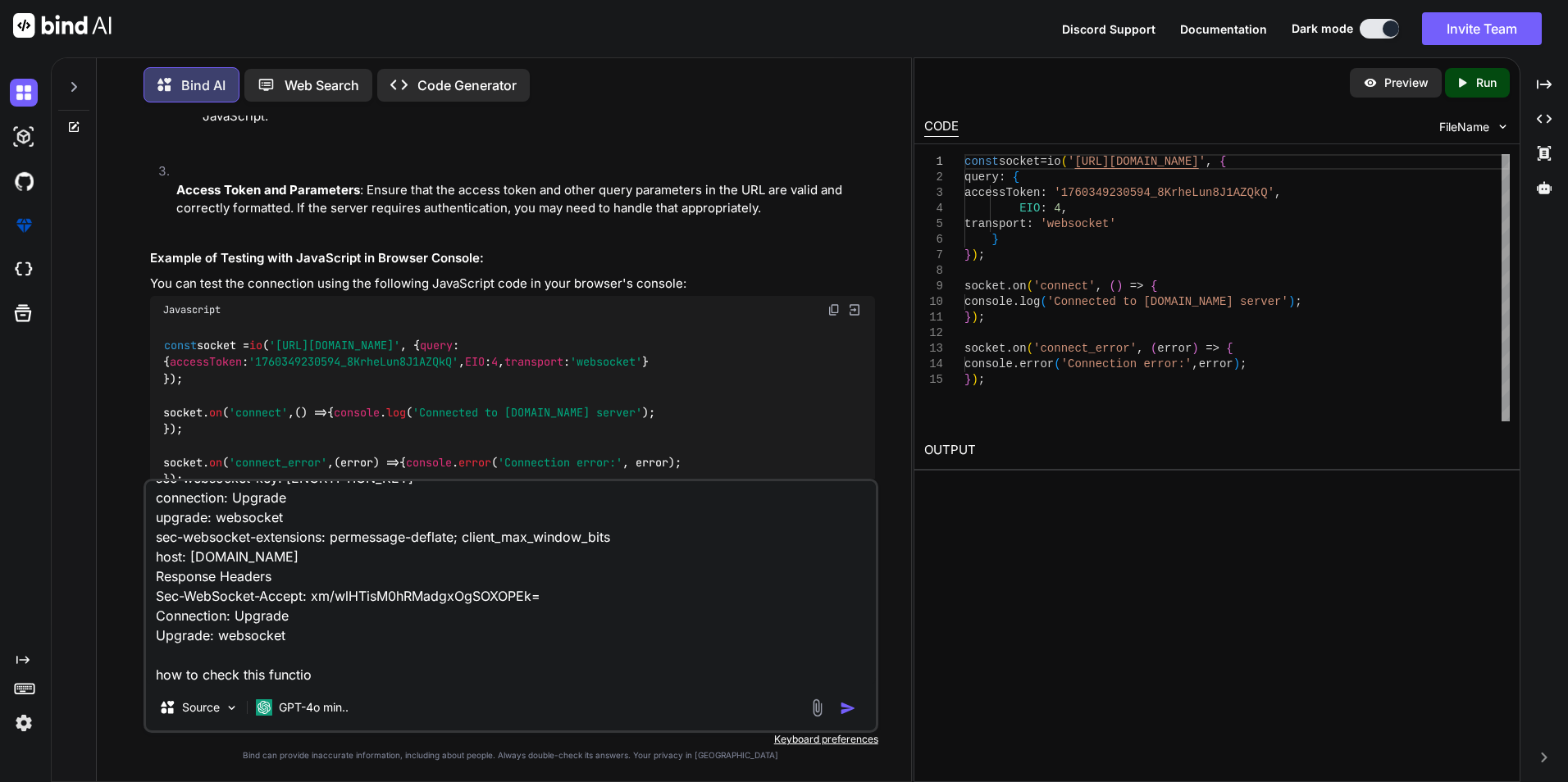
type textarea "x"
type textarea "response Disconnected Search Could not connect to [URL][DOMAIN_NAME][DOMAIN_NAM…"
type textarea "x"
type textarea "response Disconnected Search Could not connect to [URL][DOMAIN_NAME][DOMAIN_NAM…"
type textarea "x"
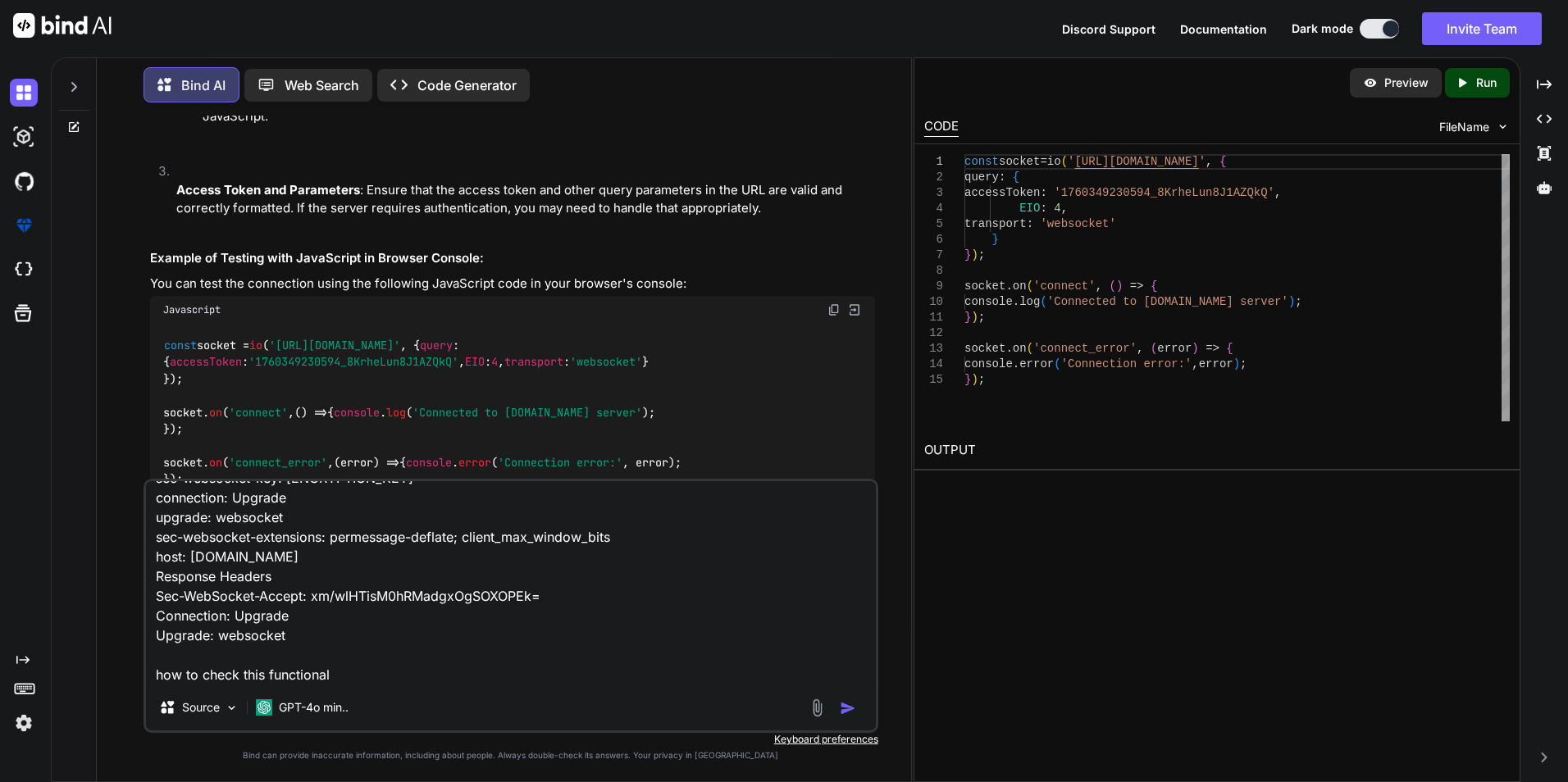
type textarea "response Disconnected Search Could not connect to [URL][DOMAIN_NAME][DOMAIN_NAM…"
type textarea "x"
type textarea "response Disconnected Search Could not connect to [URL][DOMAIN_NAME][DOMAIN_NAM…"
type textarea "x"
type textarea "response Disconnected Search Could not connect to [URL][DOMAIN_NAME][DOMAIN_NAM…"
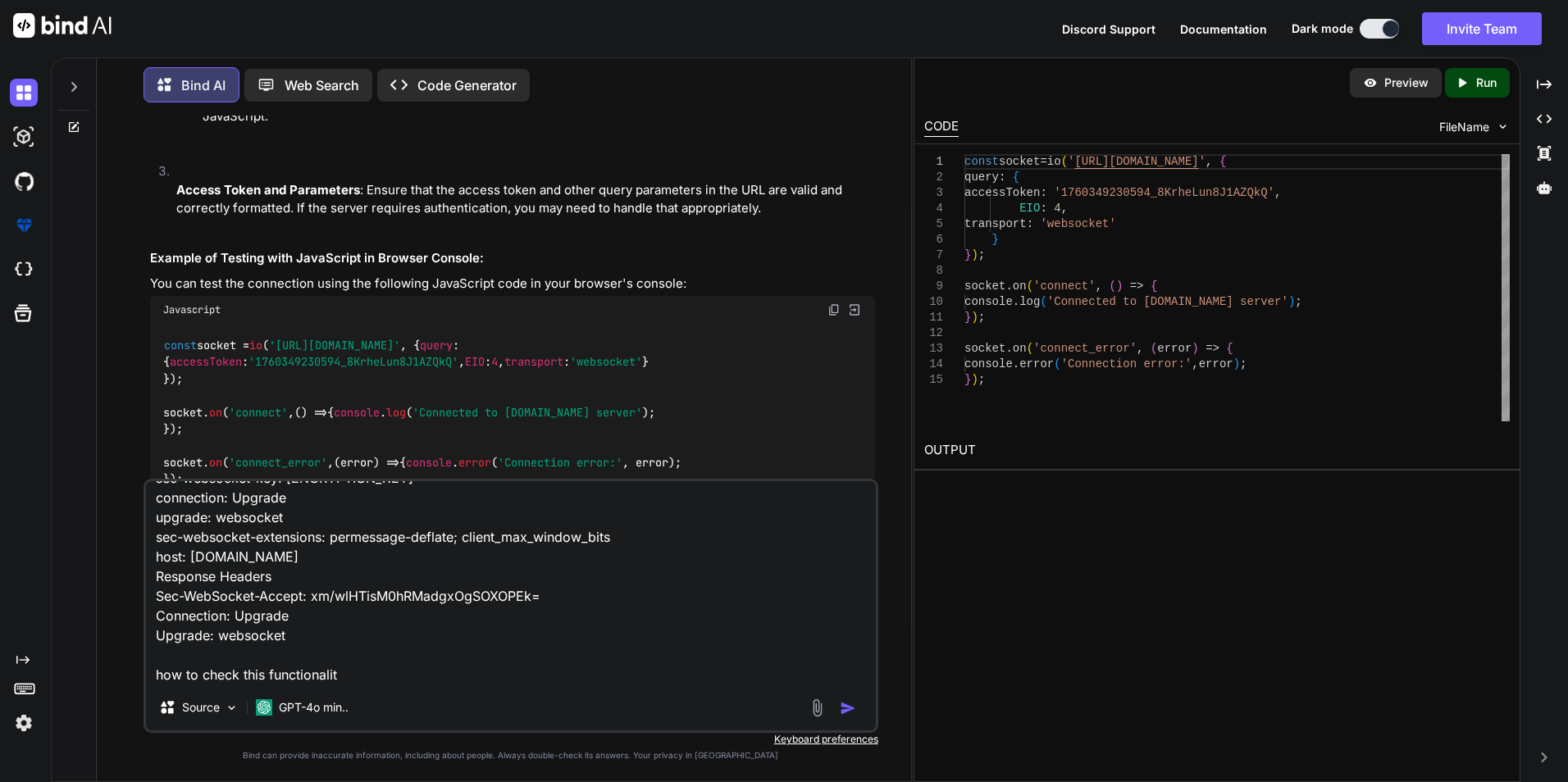
type textarea "x"
type textarea "response Disconnected Search Could not connect to [URL][DOMAIN_NAME][DOMAIN_NAM…"
type textarea "x"
type textarea "response Disconnected Search Could not connect to [URL][DOMAIN_NAME][DOMAIN_NAM…"
type textarea "x"
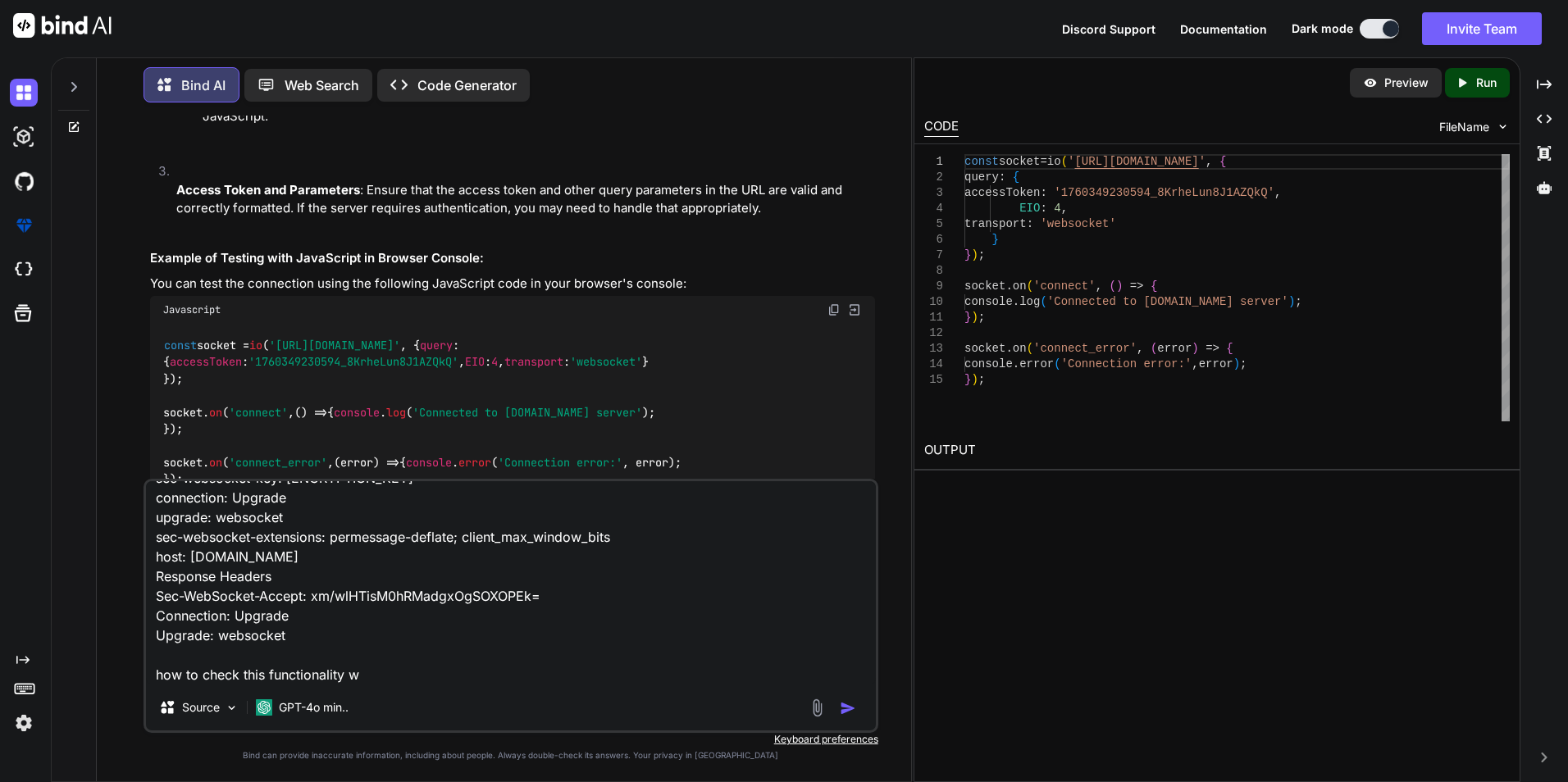
type textarea "response Disconnected Search Could not connect to [URL][DOMAIN_NAME][DOMAIN_NAM…"
type textarea "x"
type textarea "response Disconnected Search Could not connect to [URL][DOMAIN_NAME][DOMAIN_NAM…"
type textarea "x"
type textarea "response Disconnected Search Could not connect to [URL][DOMAIN_NAME][DOMAIN_NAM…"
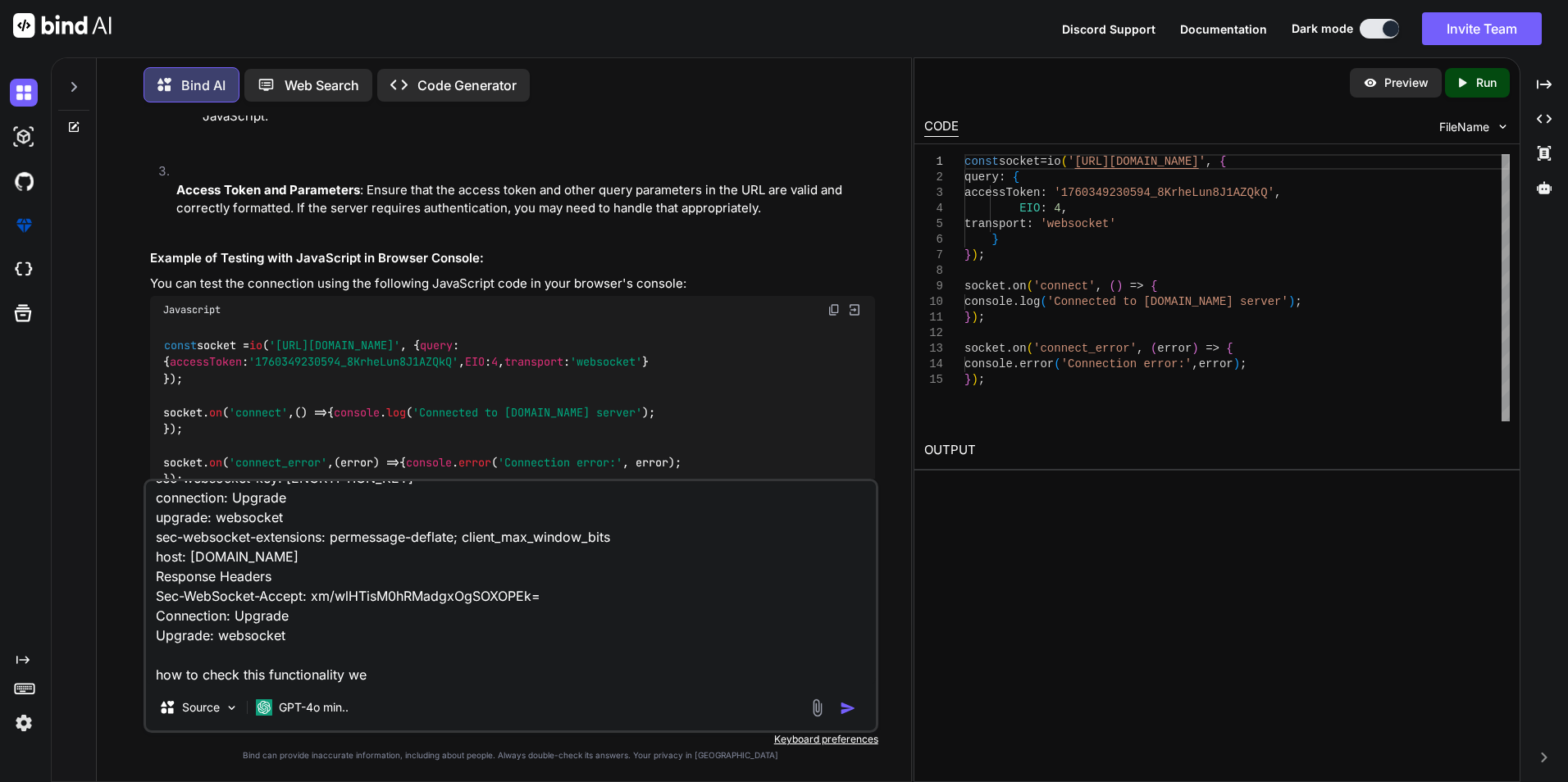
type textarea "x"
type textarea "response Disconnected Search Could not connect to [URL][DOMAIN_NAME][DOMAIN_NAM…"
type textarea "x"
type textarea "response Disconnected Search Could not connect to [URL][DOMAIN_NAME][DOMAIN_NAM…"
type textarea "x"
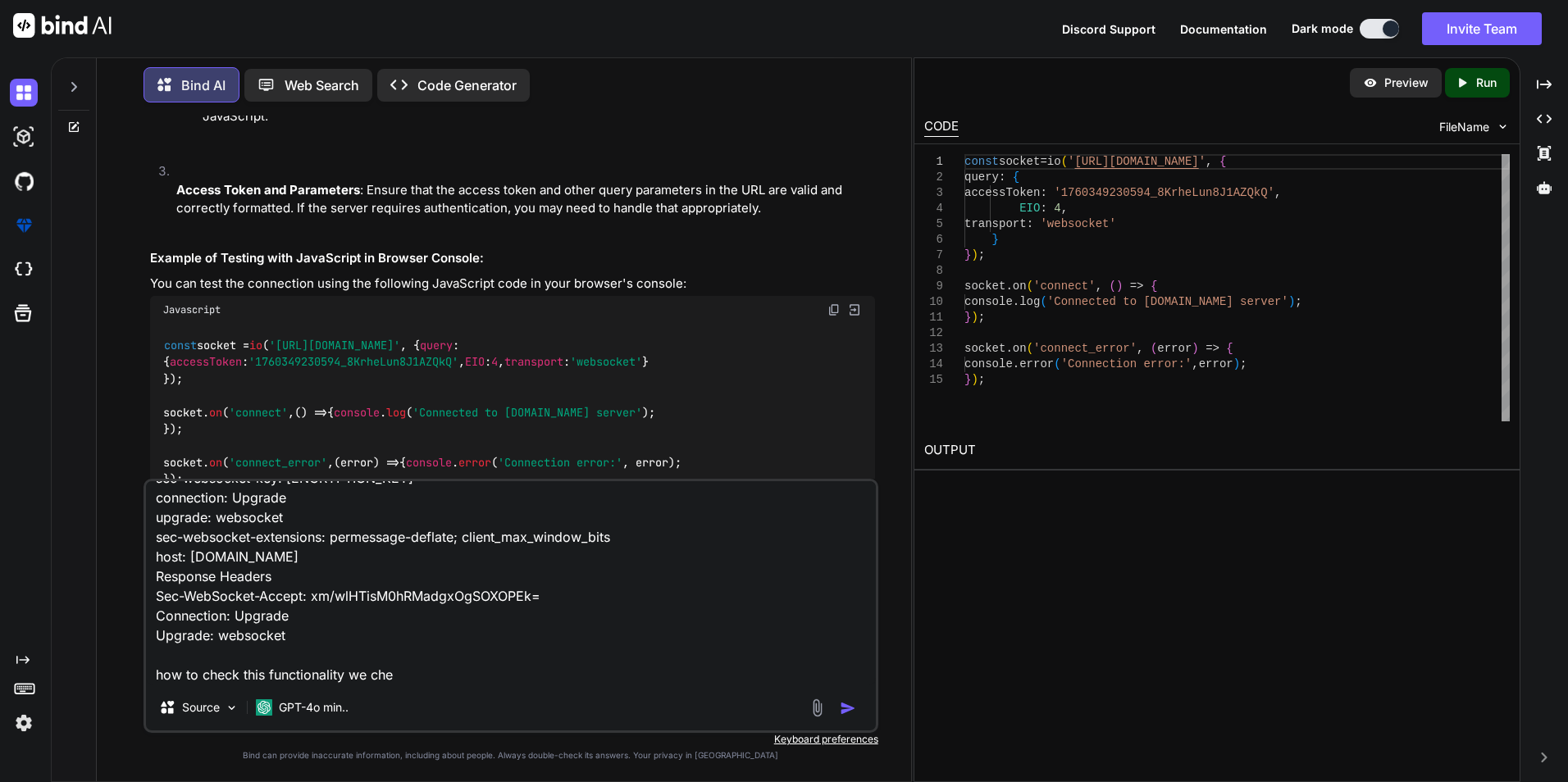
type textarea "response Disconnected Search Could not connect to [URL][DOMAIN_NAME][DOMAIN_NAM…"
type textarea "x"
type textarea "response Disconnected Search Could not connect to [URL][DOMAIN_NAME][DOMAIN_NAM…"
type textarea "x"
type textarea "response Disconnected Search Could not connect to [URL][DOMAIN_NAME][DOMAIN_NAM…"
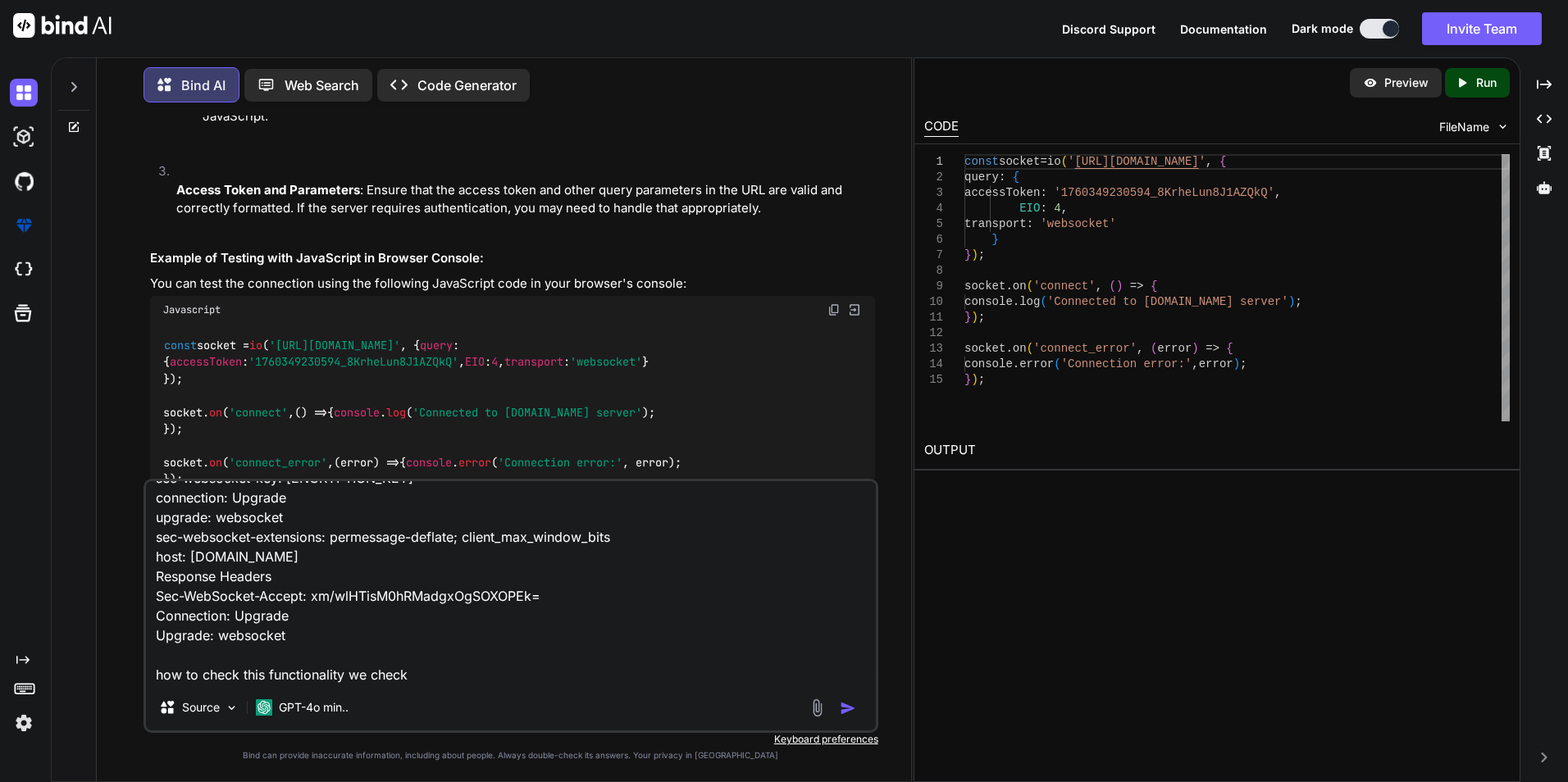
type textarea "x"
type textarea "response Disconnected Search Could not connect to [URL][DOMAIN_NAME][DOMAIN_NAM…"
type textarea "x"
type textarea "response Disconnected Search Could not connect to [URL][DOMAIN_NAME][DOMAIN_NAM…"
type textarea "x"
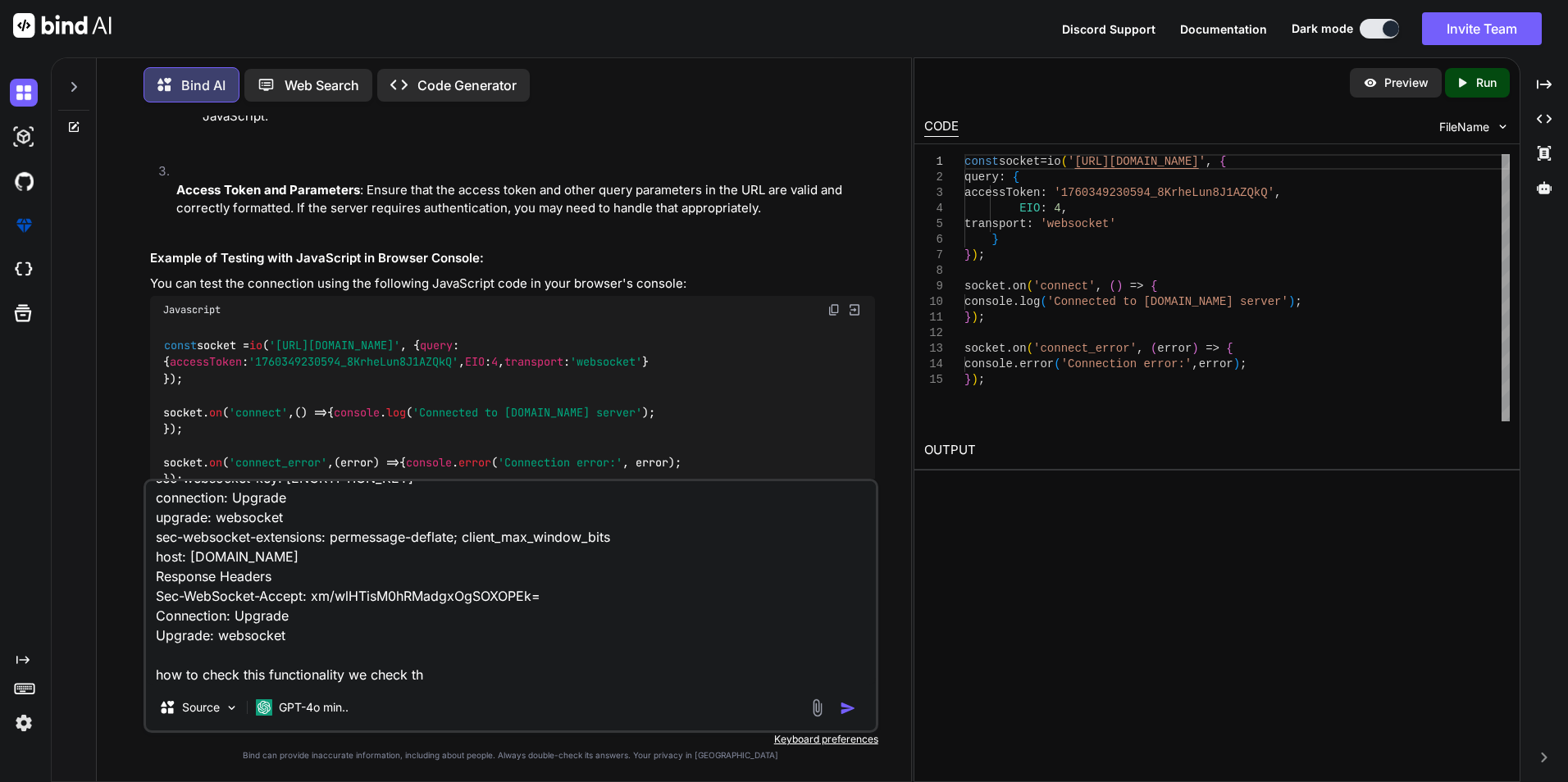
type textarea "response Disconnected Search Could not connect to [URL][DOMAIN_NAME][DOMAIN_NAM…"
type textarea "x"
type textarea "response Disconnected Search Could not connect to [URL][DOMAIN_NAME][DOMAIN_NAM…"
type textarea "x"
type textarea "response Disconnected Search Could not connect to [URL][DOMAIN_NAME][DOMAIN_NAM…"
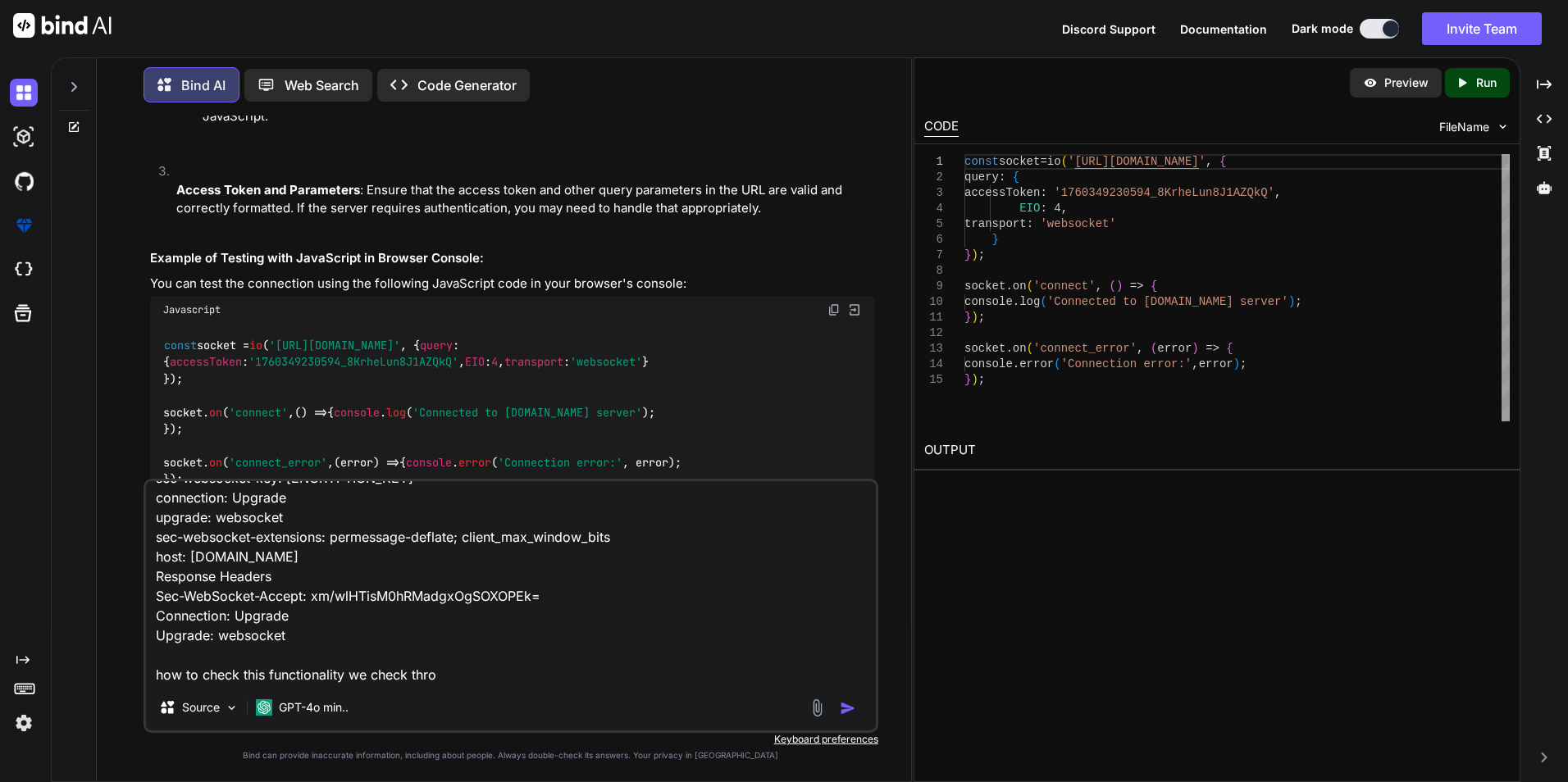
type textarea "x"
type textarea "response Disconnected Search Could not connect to [URL][DOMAIN_NAME][DOMAIN_NAM…"
type textarea "x"
type textarea "response Disconnected Search Could not connect to [URL][DOMAIN_NAME][DOMAIN_NAM…"
type textarea "x"
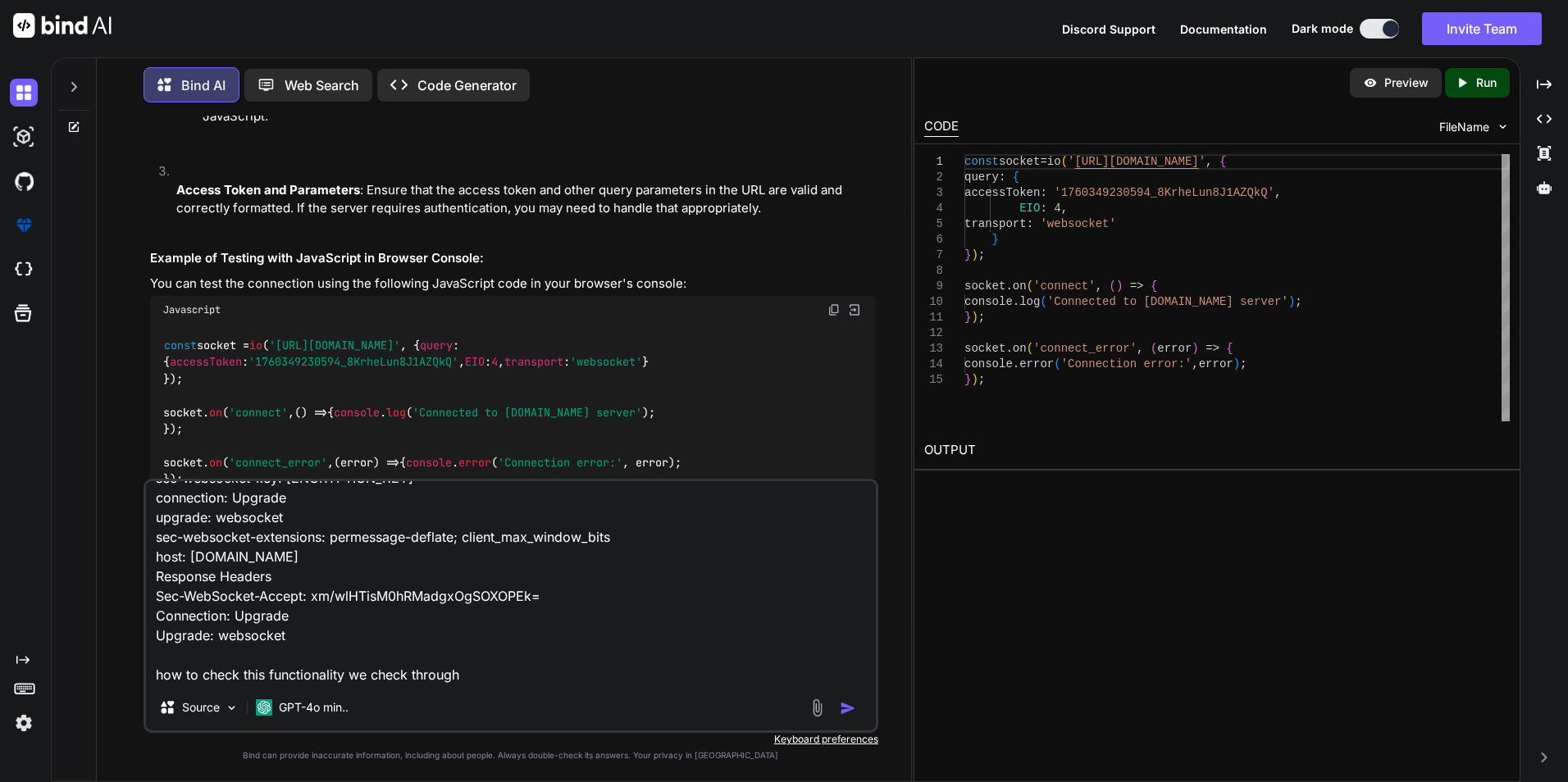
type textarea "response Disconnected Search Could not connect to [URL][DOMAIN_NAME][DOMAIN_NAM…"
type textarea "x"
type textarea "response Disconnected Search Could not connect to [URL][DOMAIN_NAME][DOMAIN_NAM…"
type textarea "x"
type textarea "response Disconnected Search Could not connect to [URL][DOMAIN_NAME][DOMAIN_NAM…"
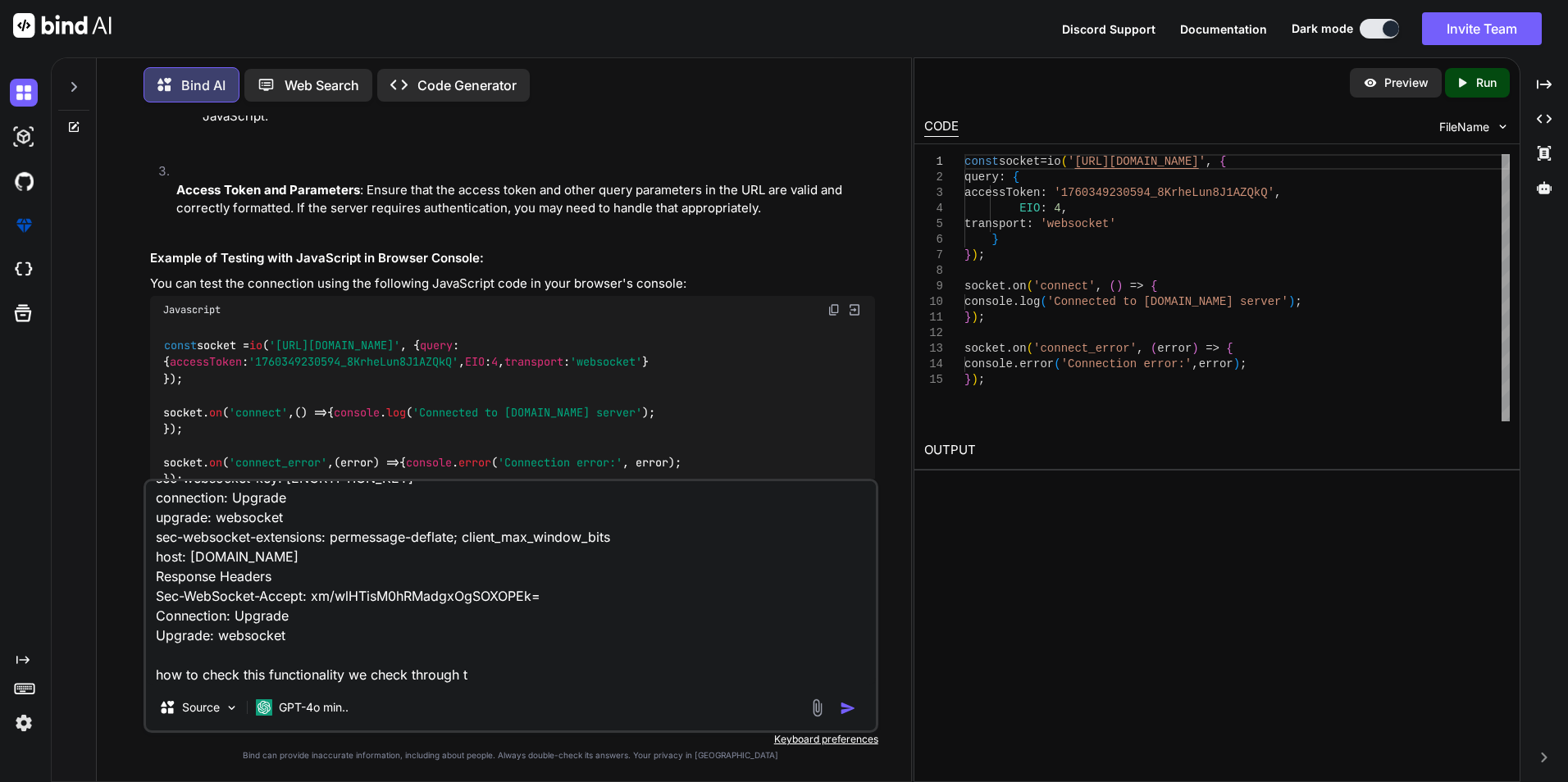
type textarea "x"
type textarea "response Disconnected Search Could not connect to [URL][DOMAIN_NAME][DOMAIN_NAM…"
type textarea "x"
type textarea "response Disconnected Search Could not connect to [URL][DOMAIN_NAME][DOMAIN_NAM…"
type textarea "x"
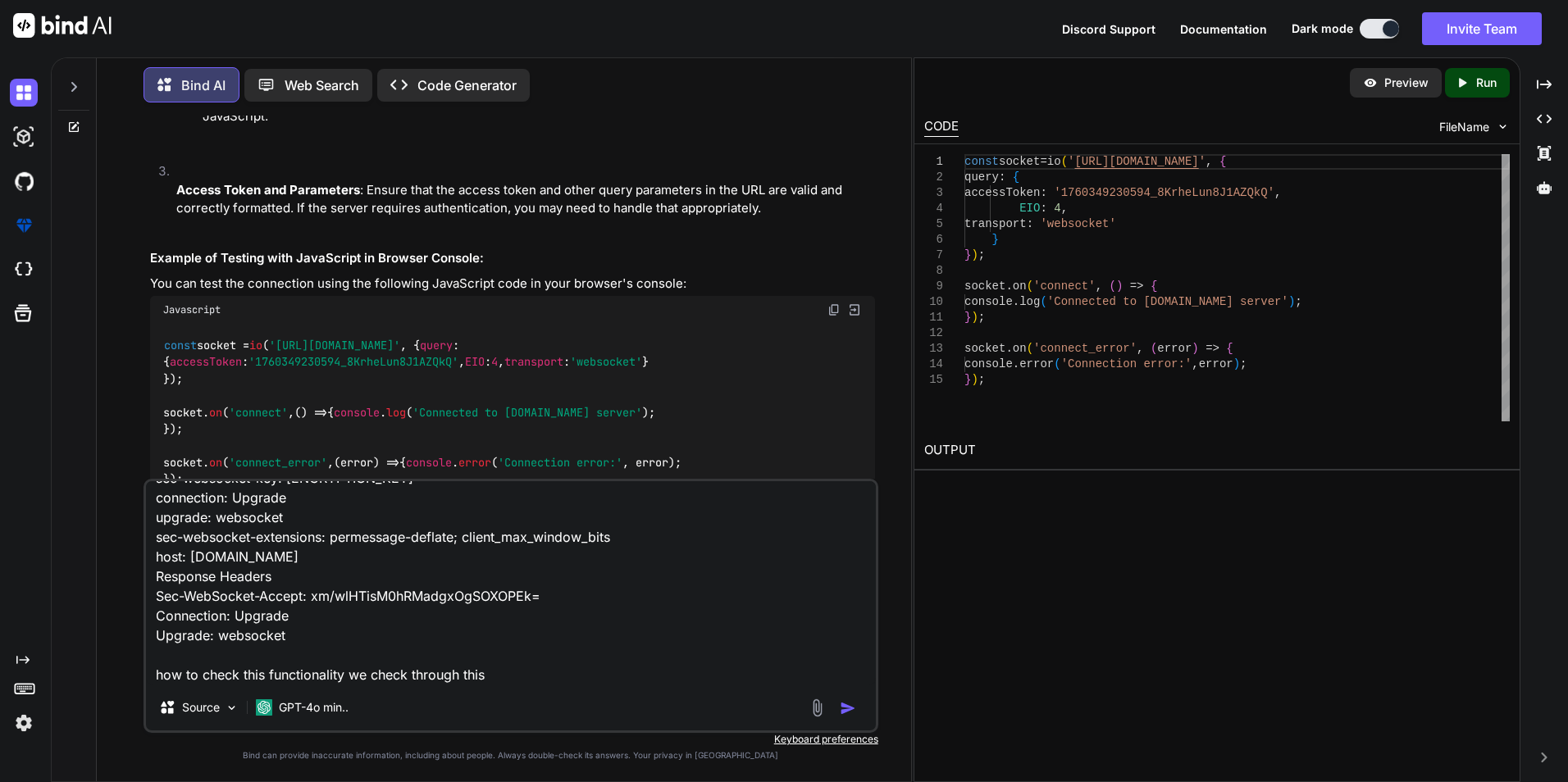
type textarea "response Disconnected Search Could not connect to [URL][DOMAIN_NAME][DOMAIN_NAM…"
type textarea "x"
type textarea "response Disconnected Search Could not connect to [URL][DOMAIN_NAME][DOMAIN_NAM…"
type textarea "x"
type textarea "response Disconnected Search Could not connect to [URL][DOMAIN_NAME][DOMAIN_NAM…"
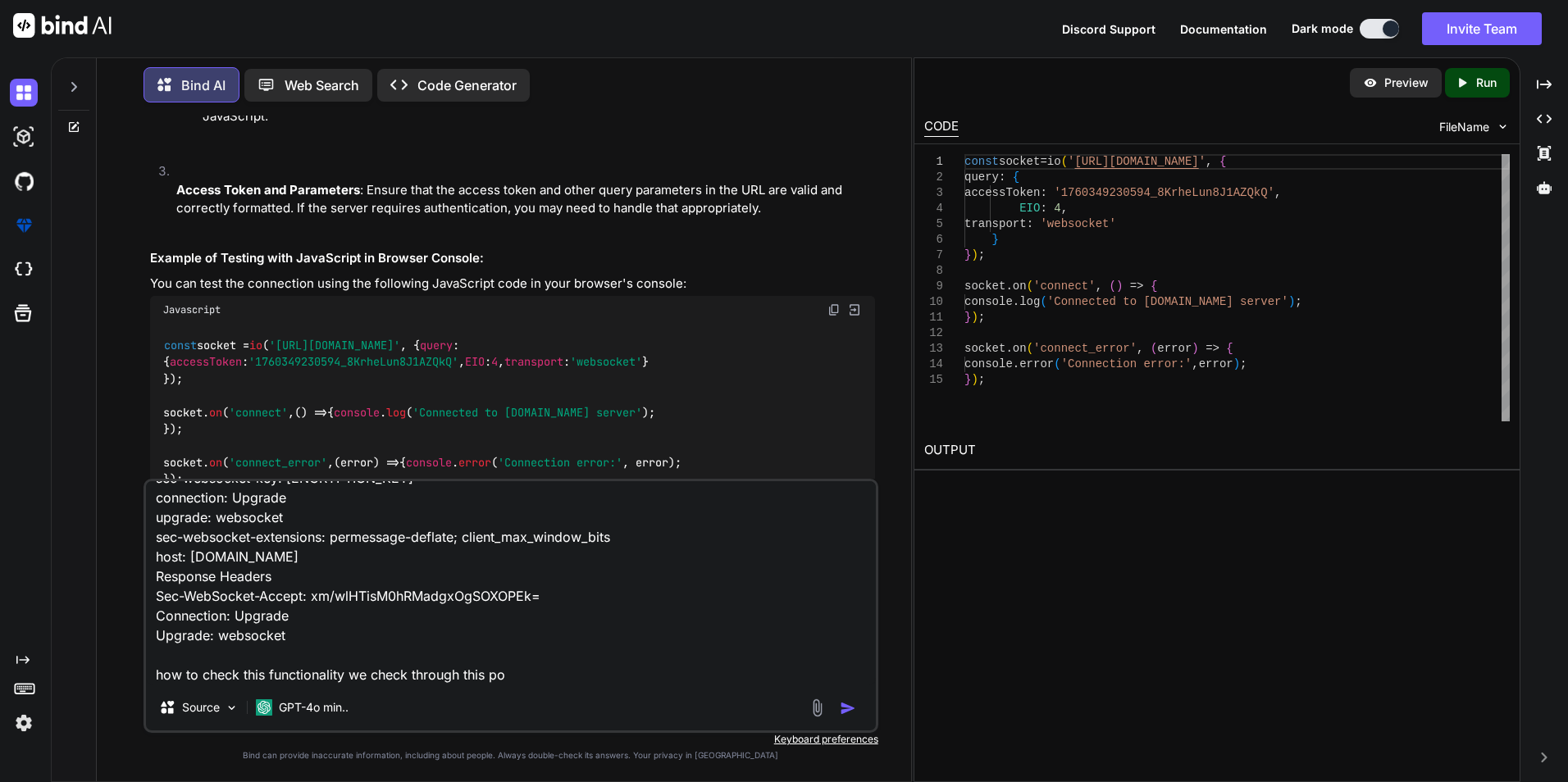
type textarea "x"
type textarea "response Disconnected Search Could not connect to [URL][DOMAIN_NAME][DOMAIN_NAM…"
type textarea "x"
type textarea "response Disconnected Search Could not connect to [URL][DOMAIN_NAME][DOMAIN_NAM…"
type textarea "x"
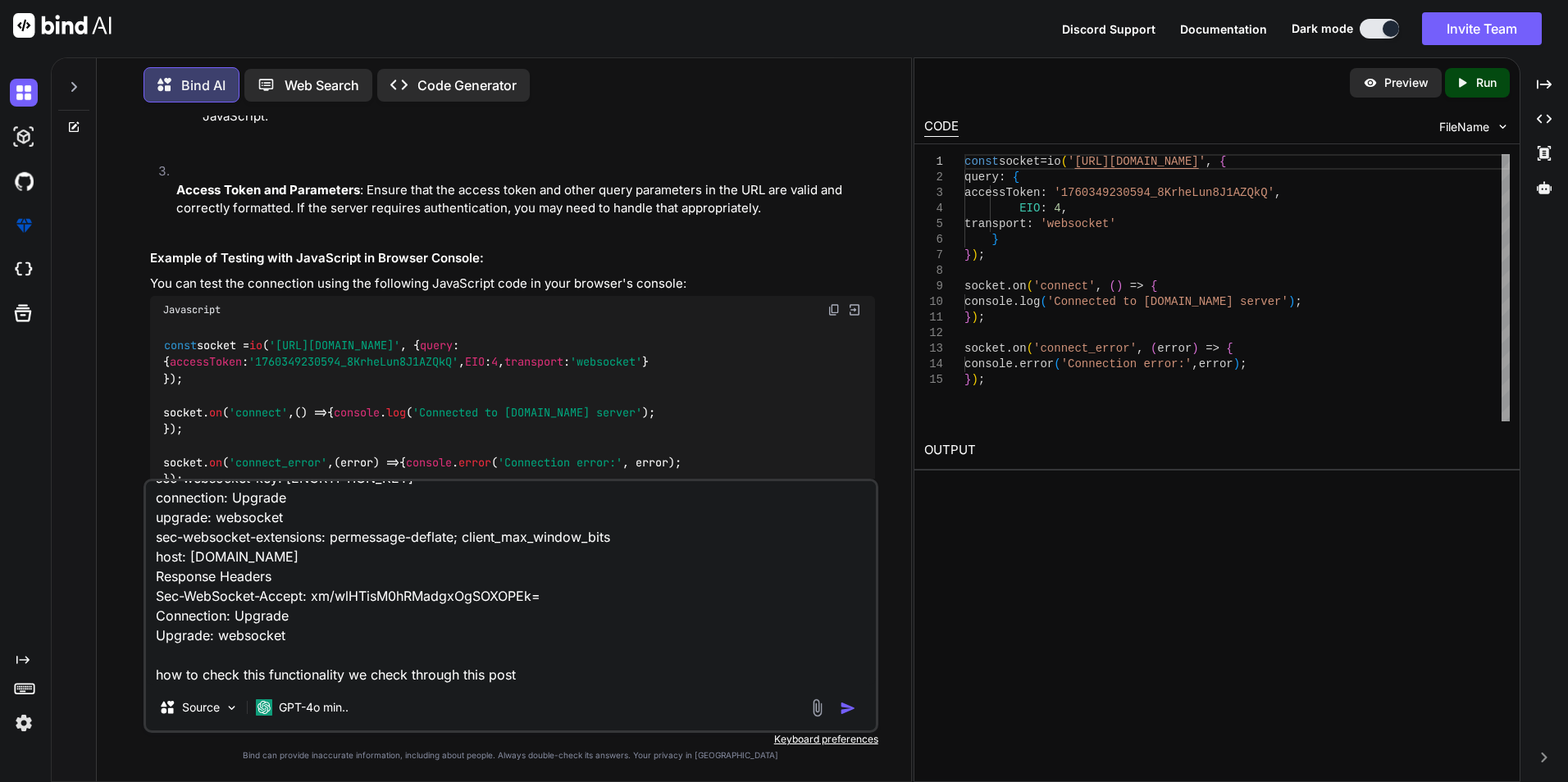
type textarea "response Disconnected Search Could not connect to [URL][DOMAIN_NAME][DOMAIN_NAM…"
type textarea "x"
type textarea "response Disconnected Search Could not connect to [URL][DOMAIN_NAME][DOMAIN_NAM…"
type textarea "x"
type textarea "response Disconnected Search Could not connect to [URL][DOMAIN_NAME][DOMAIN_NAM…"
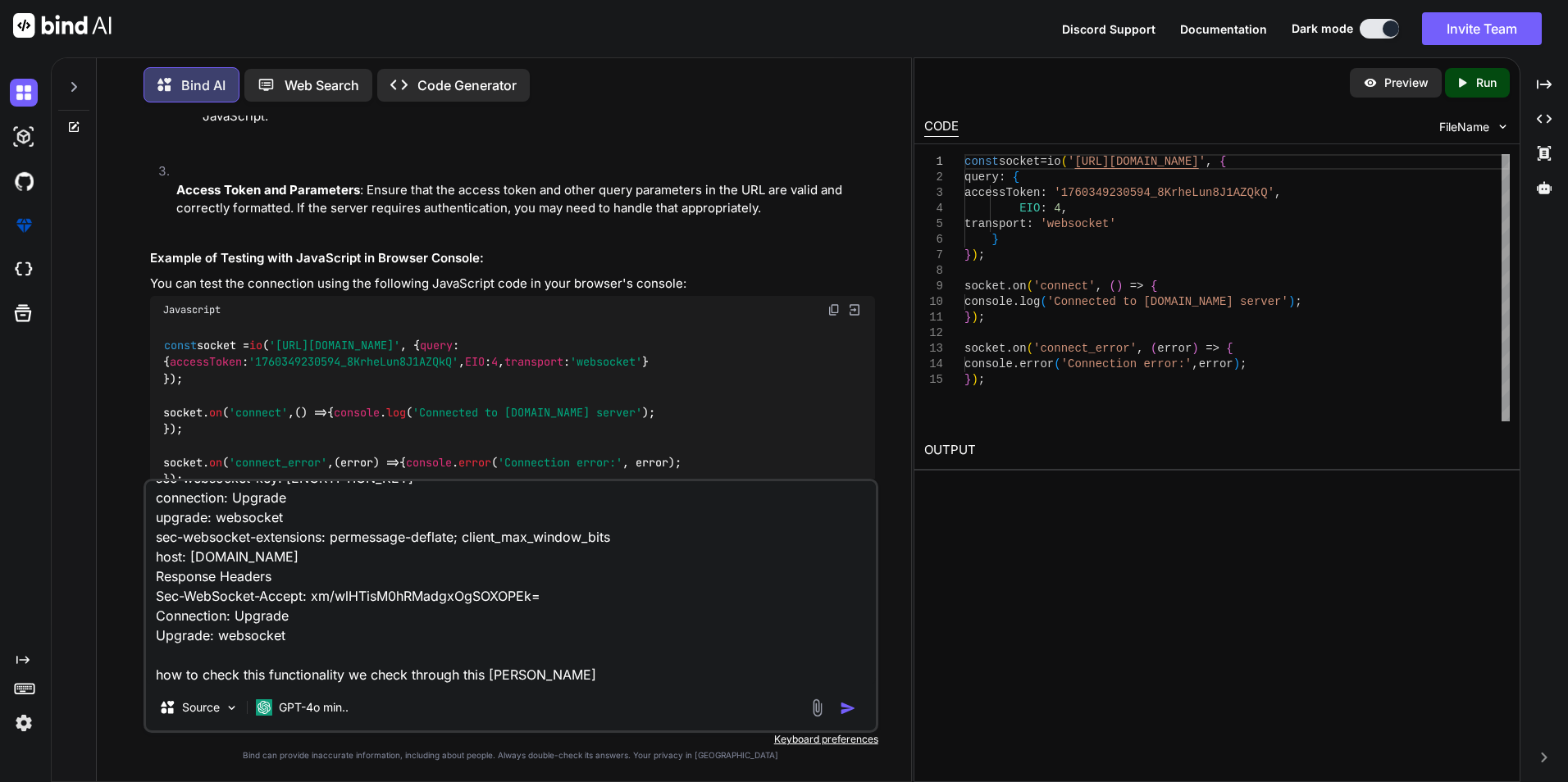
type textarea "x"
type textarea "response Disconnected Search Could not connect to [URL][DOMAIN_NAME][DOMAIN_NAM…"
type textarea "x"
type textarea "response Disconnected Search Could not connect to [URL][DOMAIN_NAME][DOMAIN_NAM…"
type textarea "x"
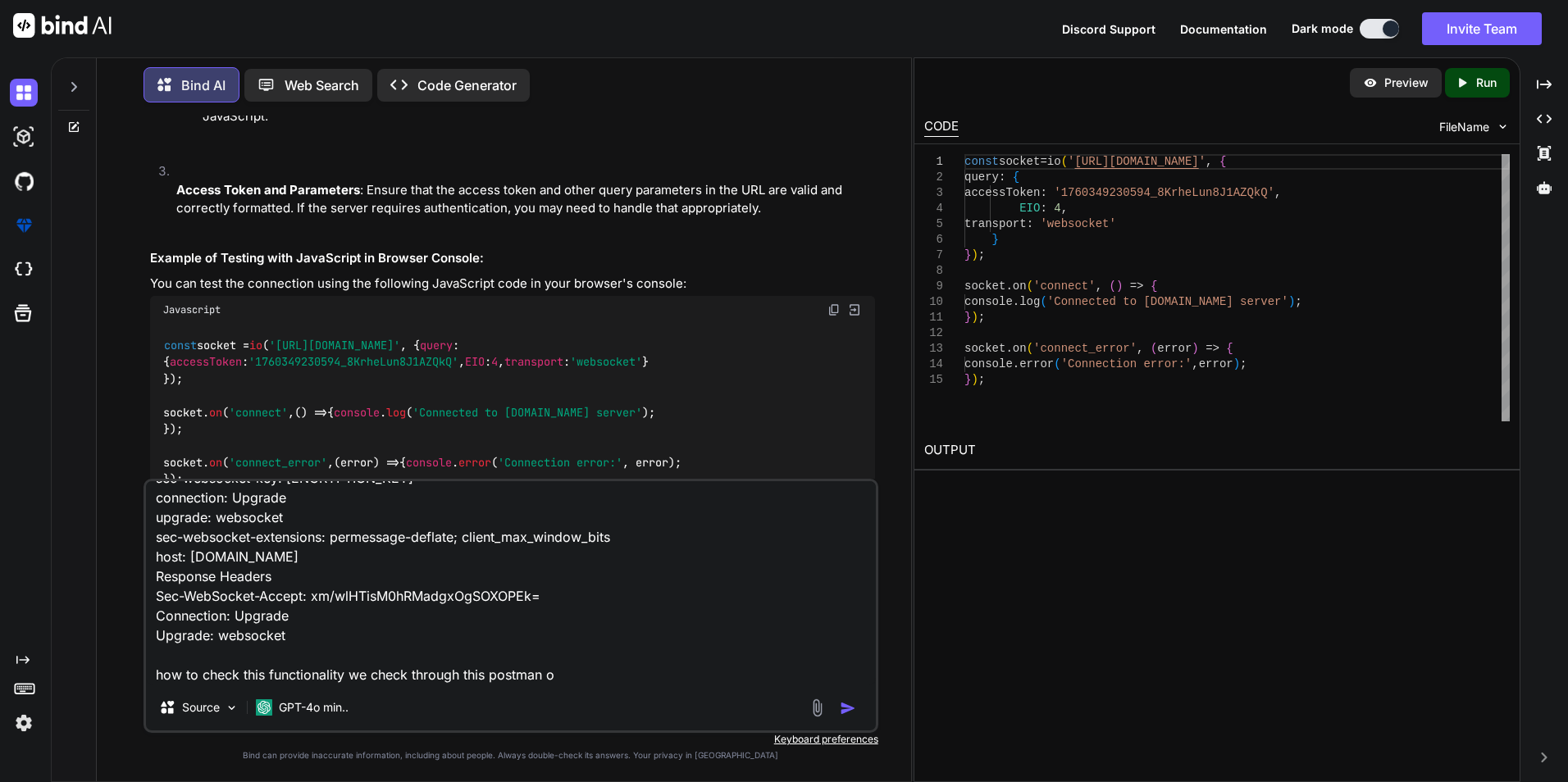
type textarea "response Disconnected Search Could not connect to [URL][DOMAIN_NAME][DOMAIN_NAM…"
type textarea "x"
type textarea "response Disconnected Search Could not connect to [URL][DOMAIN_NAME][DOMAIN_NAM…"
type textarea "x"
type textarea "response Disconnected Search Could not connect to [URL][DOMAIN_NAME][DOMAIN_NAM…"
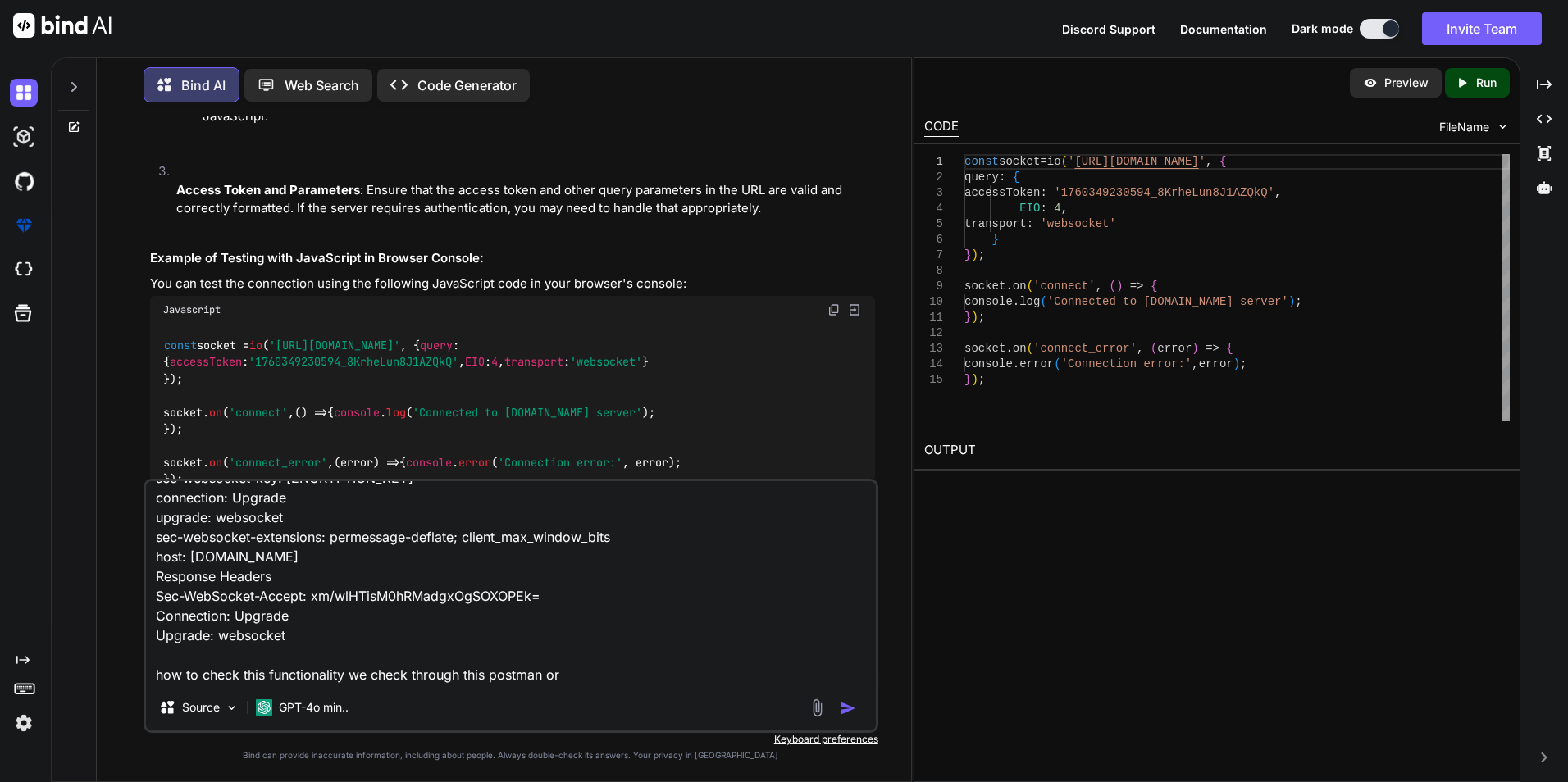
type textarea "x"
type textarea "response Disconnected Search Could not connect to [URL][DOMAIN_NAME][DOMAIN_NAM…"
type textarea "x"
type textarea "response Disconnected Search Could not connect to [URL][DOMAIN_NAME][DOMAIN_NAM…"
type textarea "x"
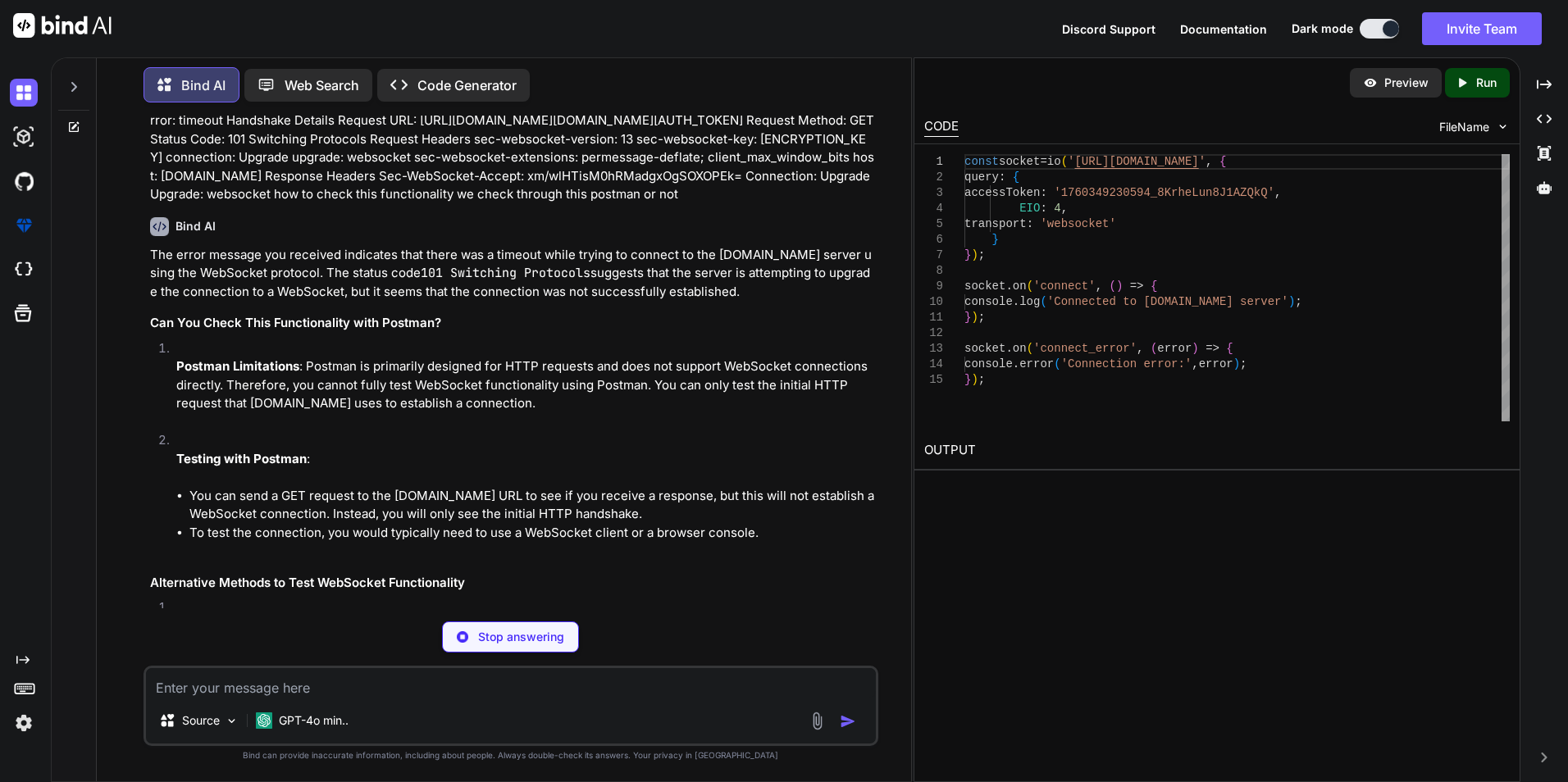
scroll to position [5994, 0]
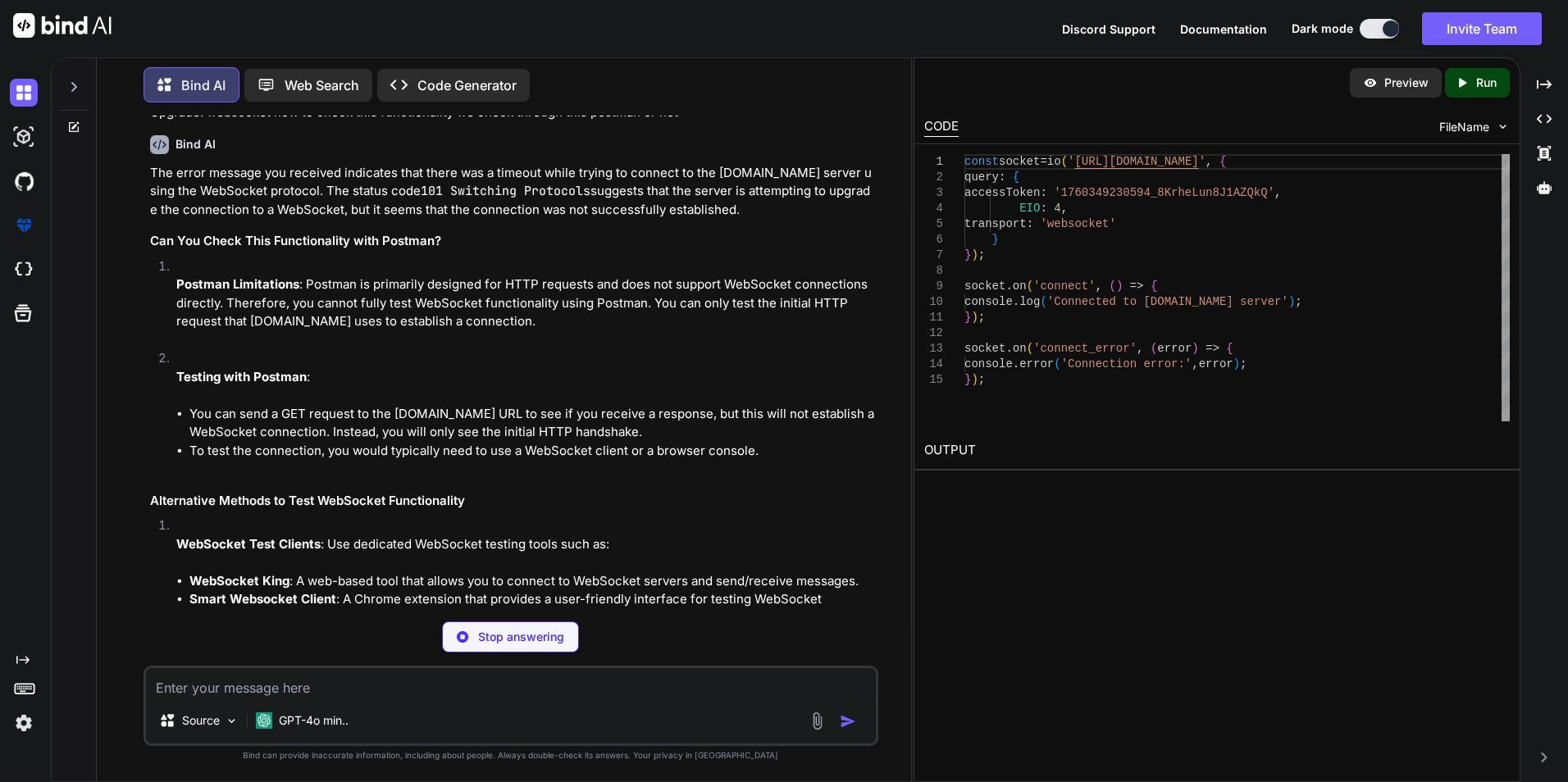
type textarea "x"
type textarea "socket.onerror = function(error) { console.error('WebSocket error:', error); };…"
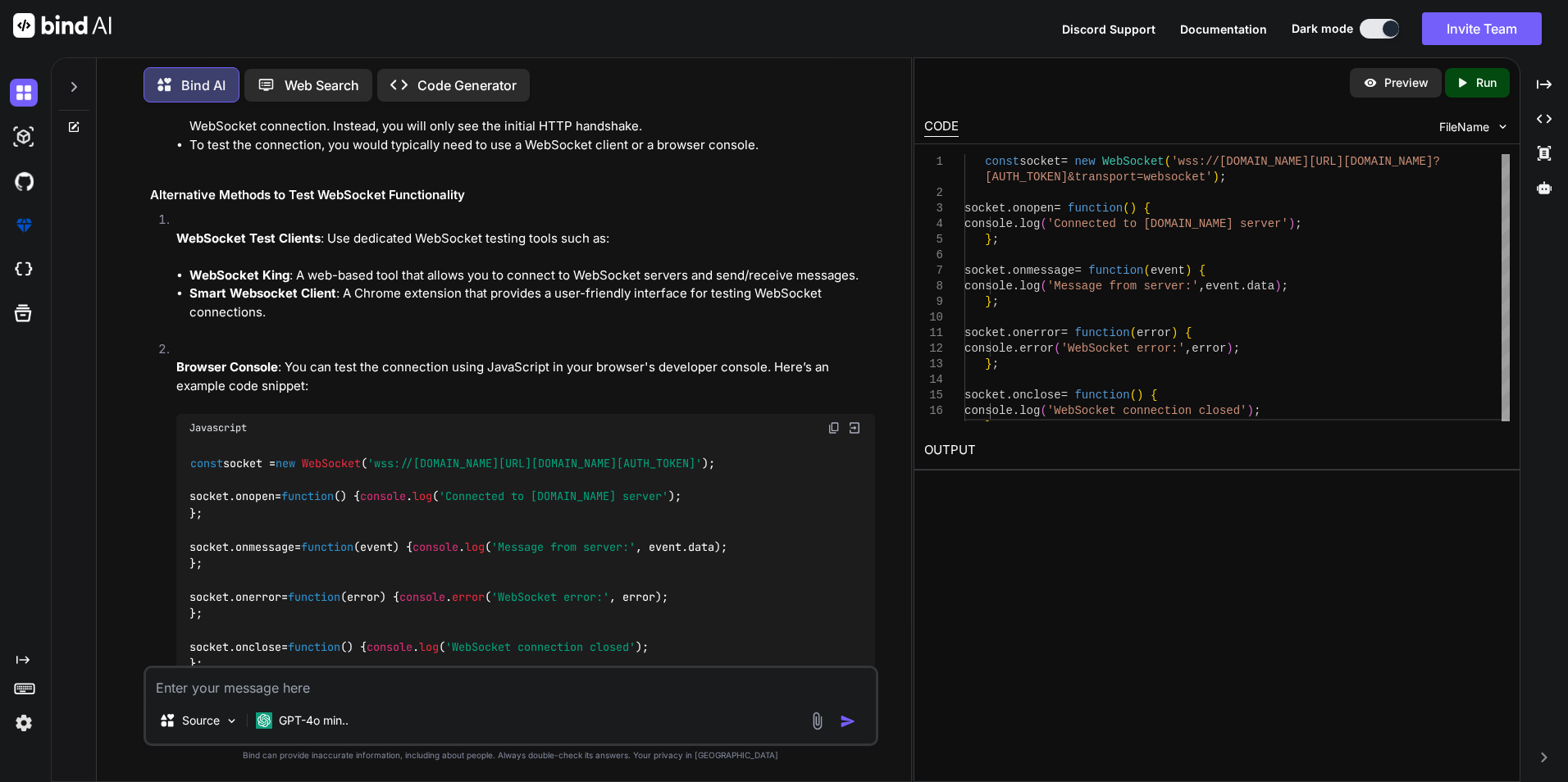
scroll to position [6262, 0]
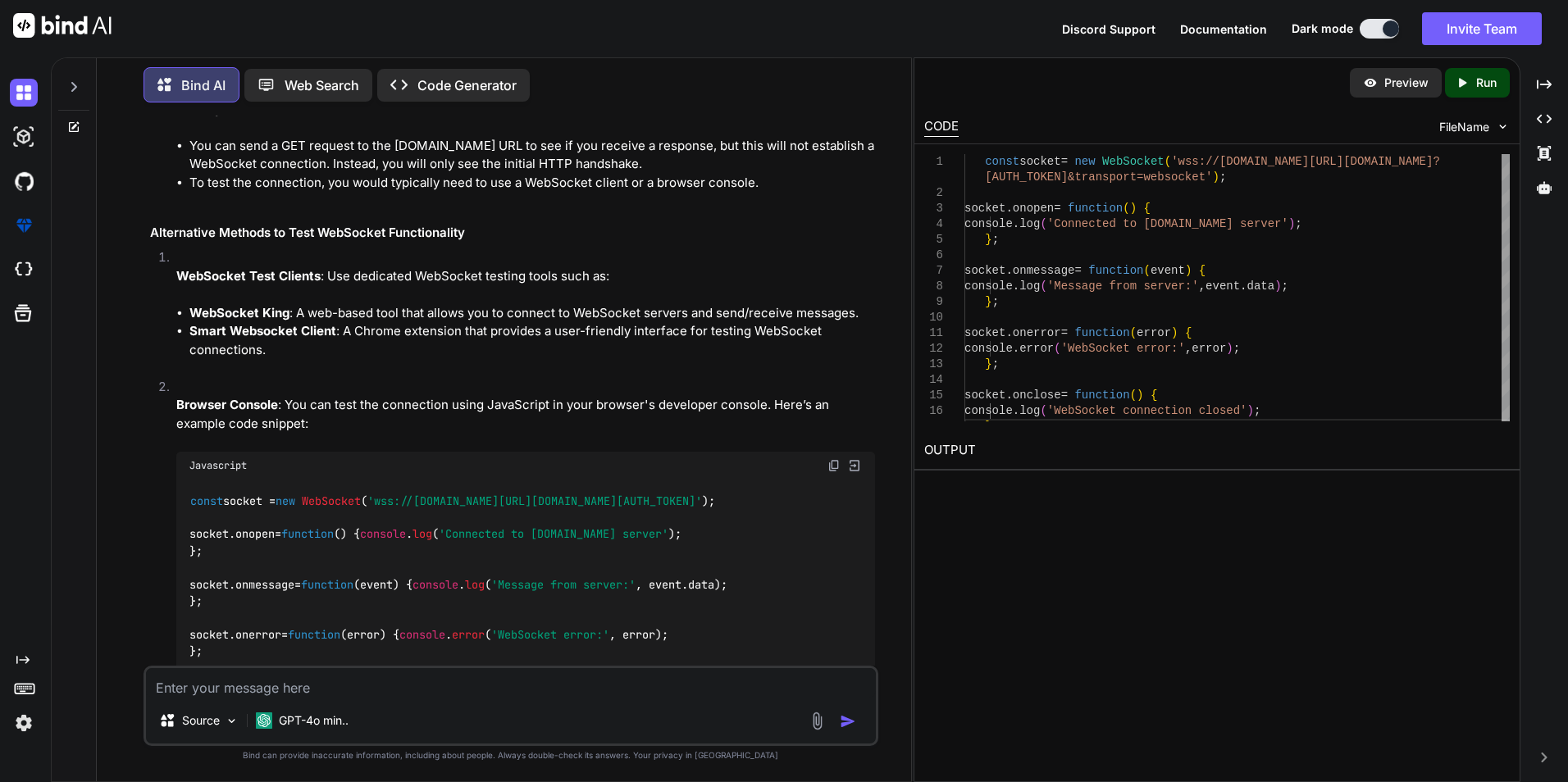
click at [300, 277] on textarea at bounding box center [510, 683] width 729 height 29
type textarea "n"
type textarea "x"
type textarea "no"
type textarea "x"
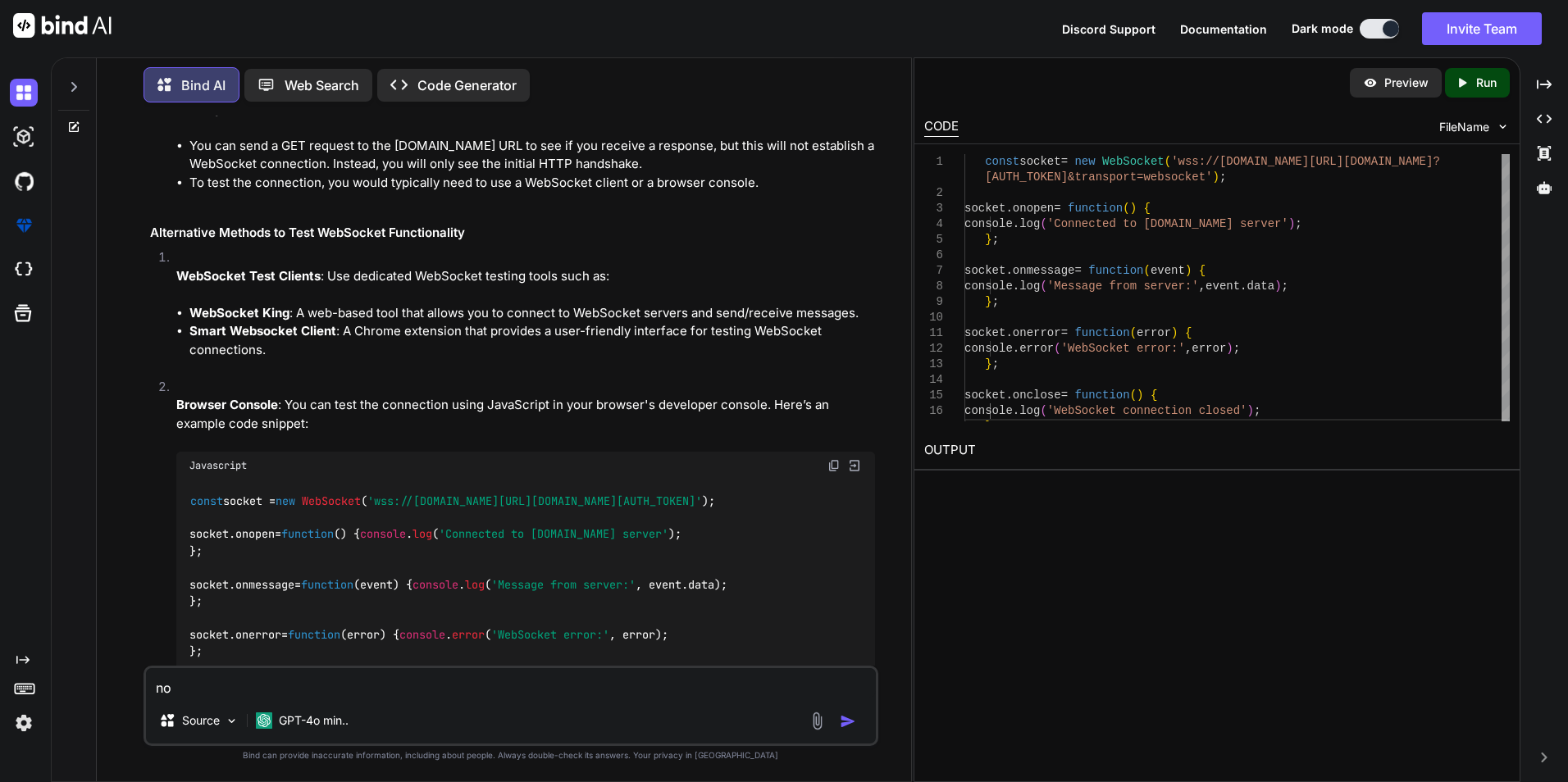
type textarea "nod"
type textarea "x"
type textarea "node"
type textarea "x"
type textarea "node"
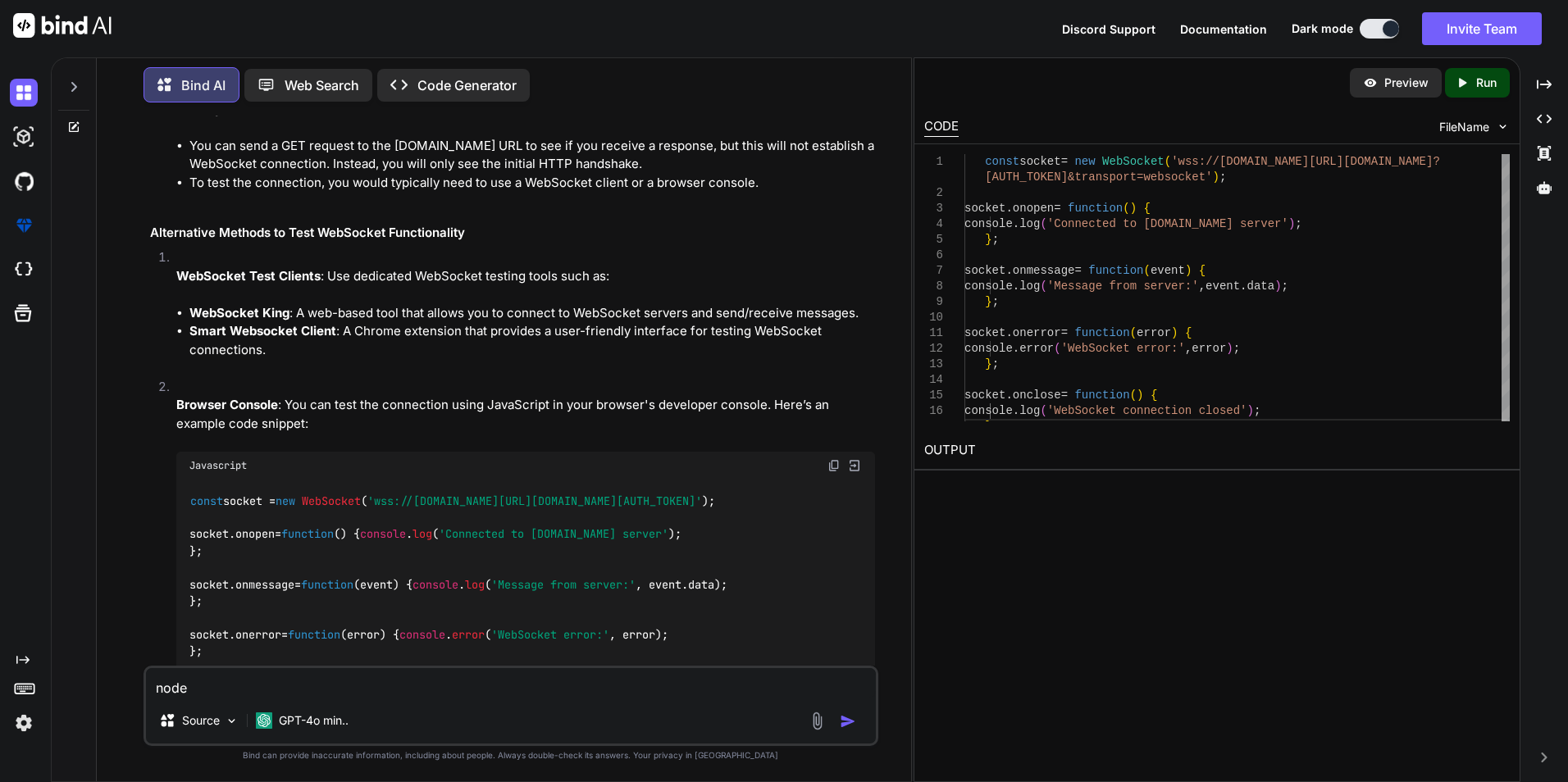
type textarea "x"
type textarea "node v"
type textarea "x"
type textarea "node ve"
type textarea "x"
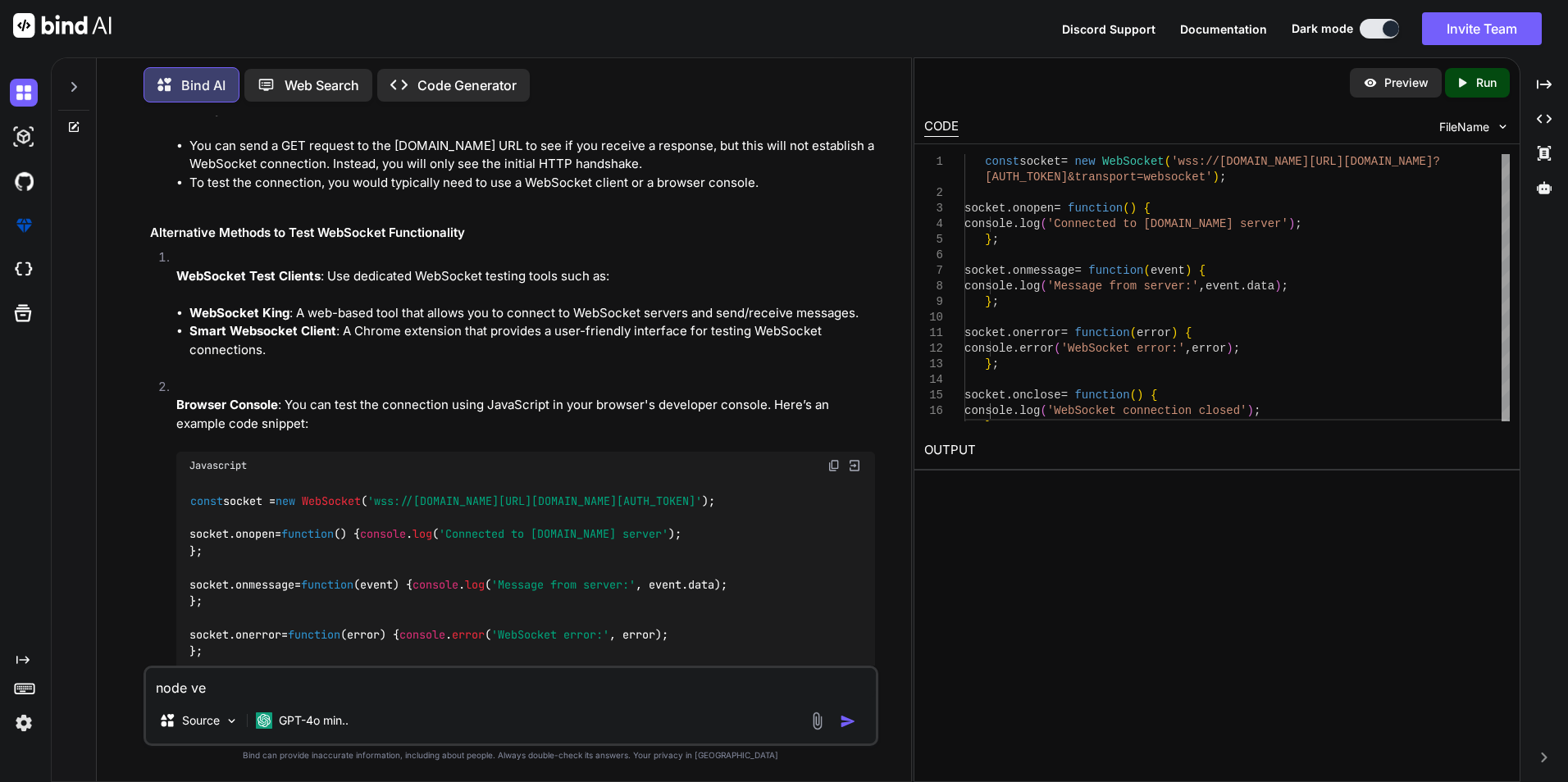
type textarea "node ver"
type textarea "x"
type textarea "node vers"
type textarea "x"
type textarea "node versi"
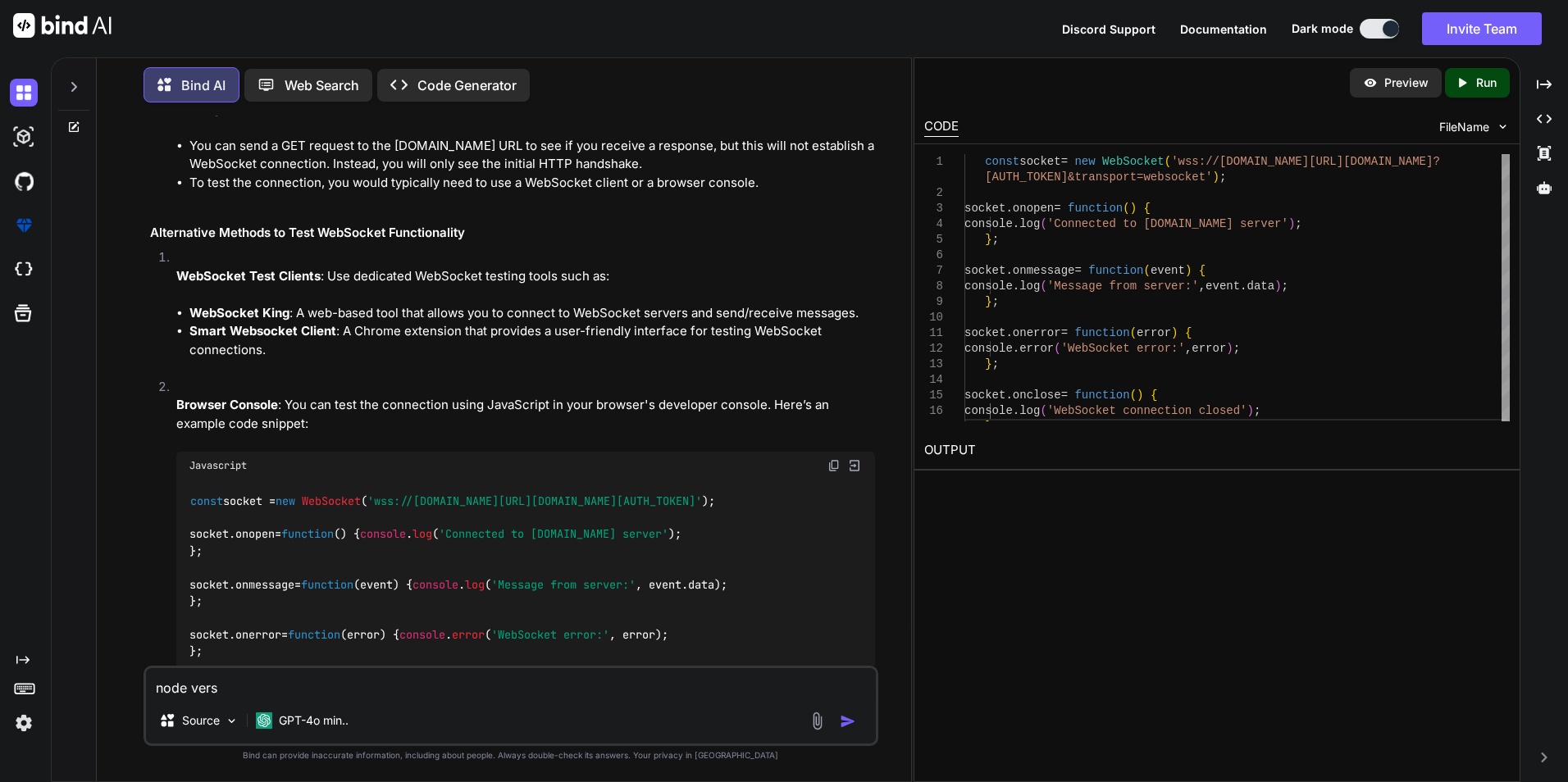
type textarea "x"
type textarea "node versio"
type textarea "x"
type textarea "node version"
type textarea "x"
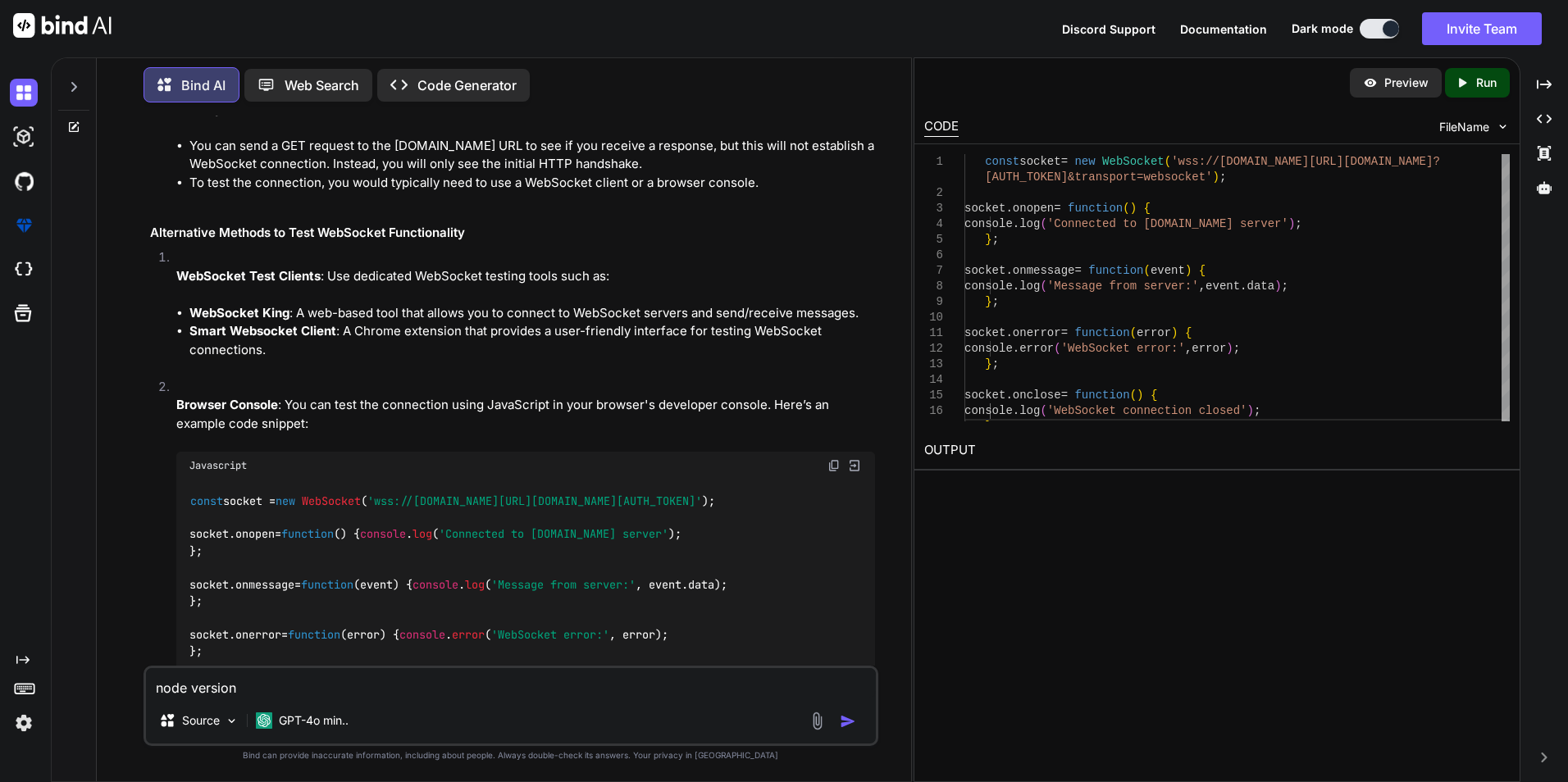
type textarea "node version"
